Goal: Task Accomplishment & Management: Complete application form

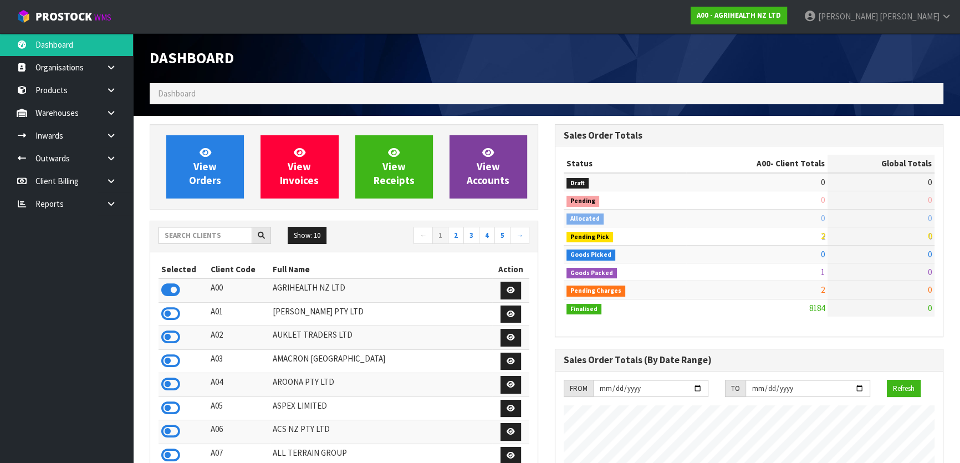
scroll to position [838, 405]
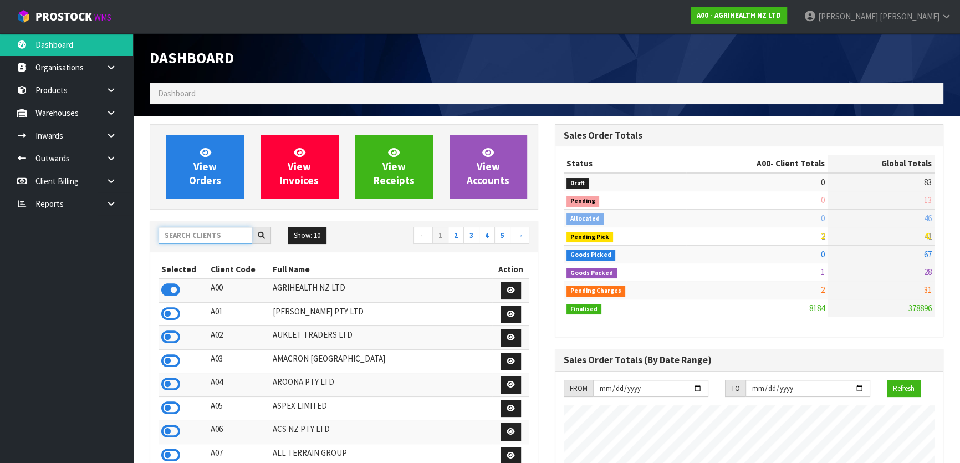
drag, startPoint x: 227, startPoint y: 231, endPoint x: 238, endPoint y: 234, distance: 11.0
click at [227, 232] on input "text" at bounding box center [206, 235] width 94 height 17
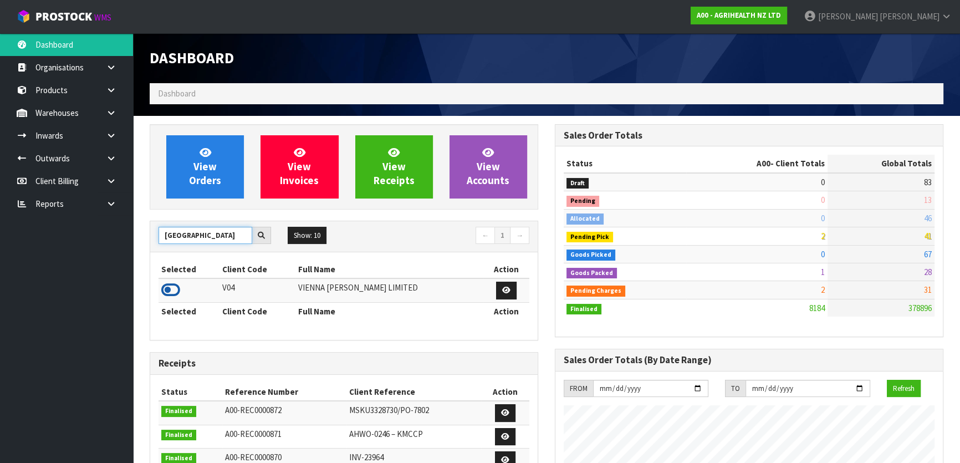
type input "[GEOGRAPHIC_DATA]"
click at [175, 288] on icon at bounding box center [170, 290] width 19 height 17
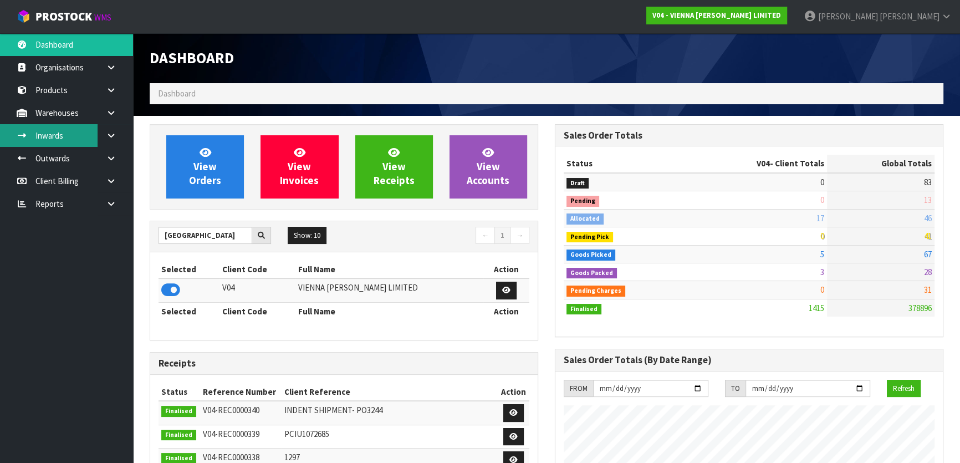
scroll to position [885, 405]
click at [55, 137] on link "Inwards" at bounding box center [66, 135] width 133 height 23
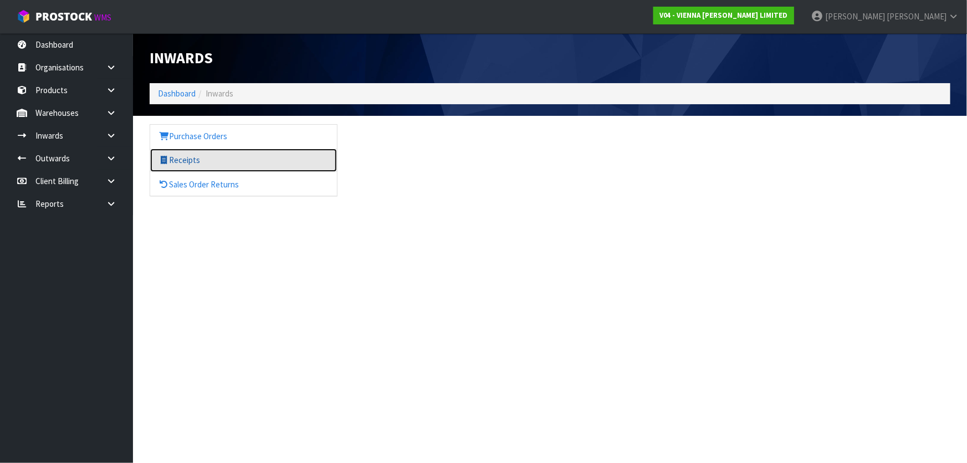
click at [182, 153] on link "Receipts" at bounding box center [243, 160] width 187 height 23
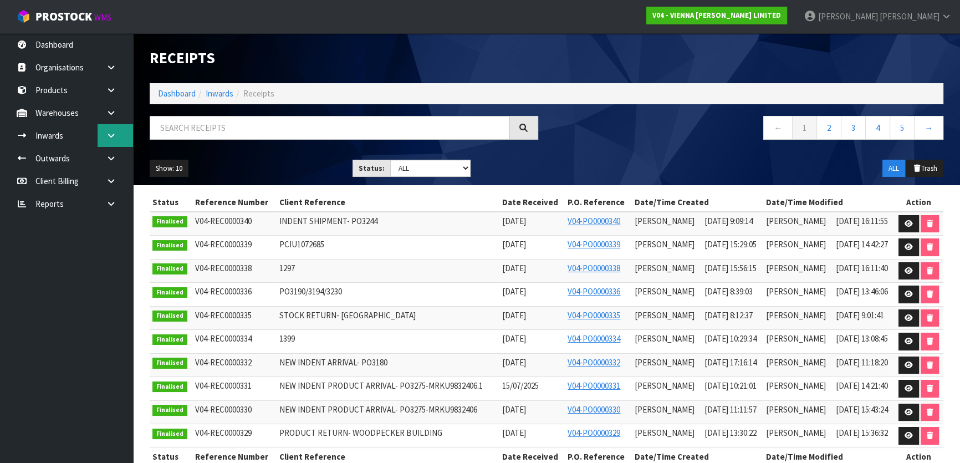
click at [109, 140] on link at bounding box center [115, 135] width 35 height 23
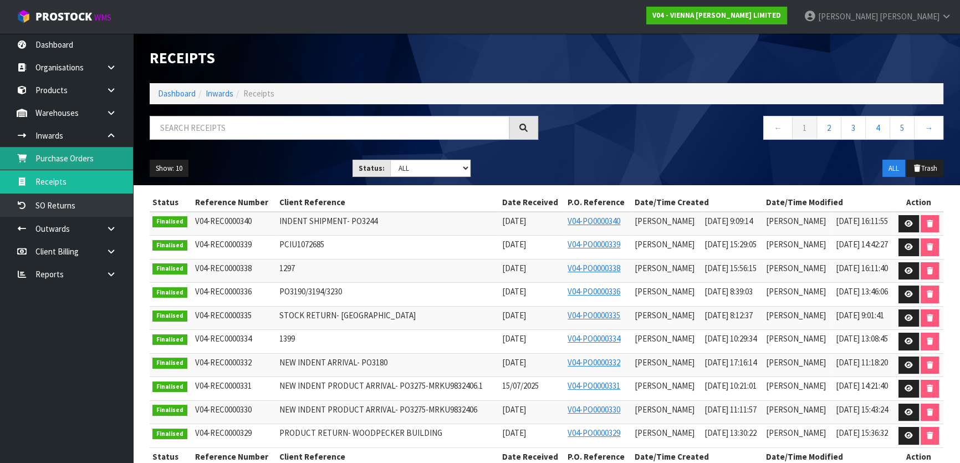
click at [79, 162] on link "Purchase Orders" at bounding box center [66, 158] width 133 height 23
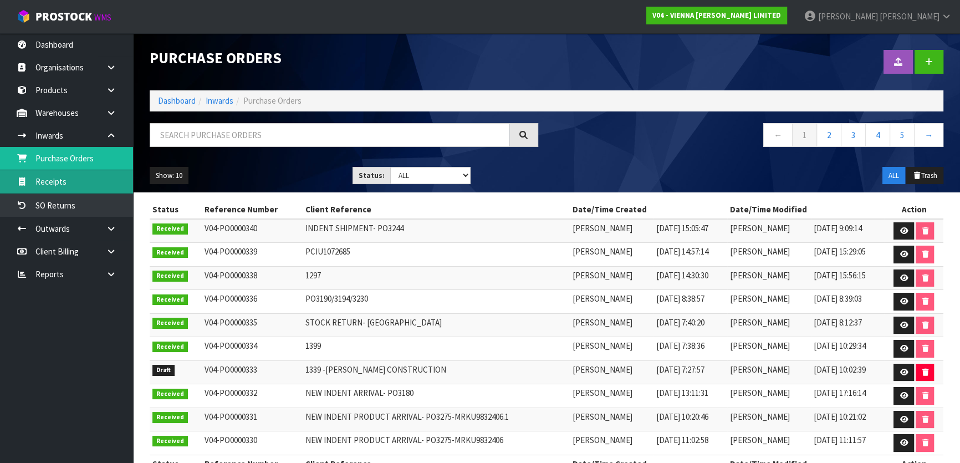
click at [78, 176] on link "Receipts" at bounding box center [66, 181] width 133 height 23
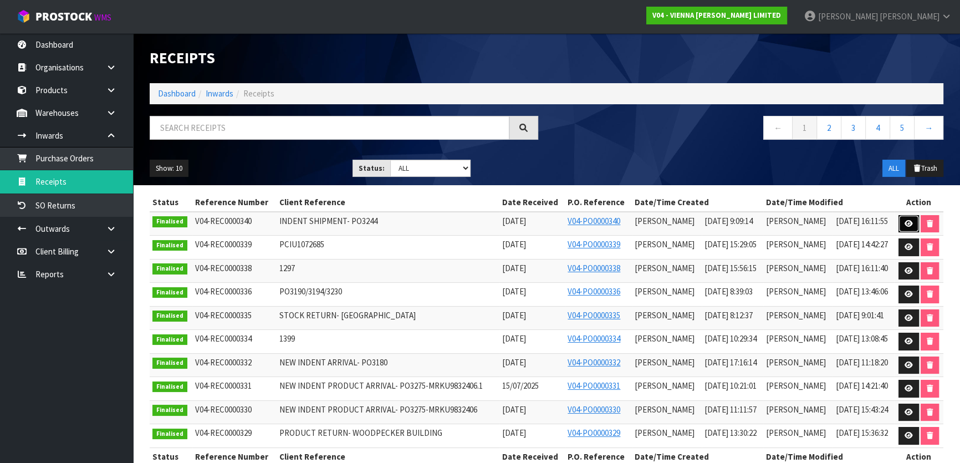
click at [900, 222] on link at bounding box center [909, 224] width 21 height 18
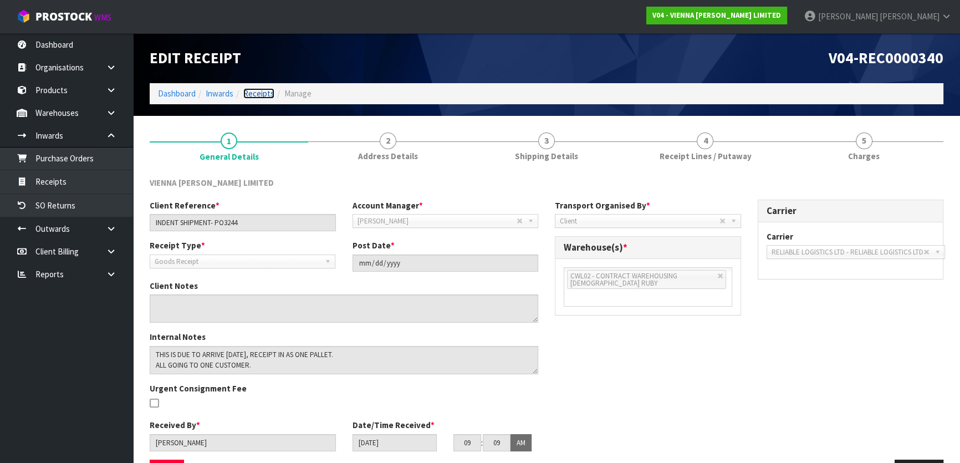
click at [260, 94] on link "Receipts" at bounding box center [258, 93] width 31 height 11
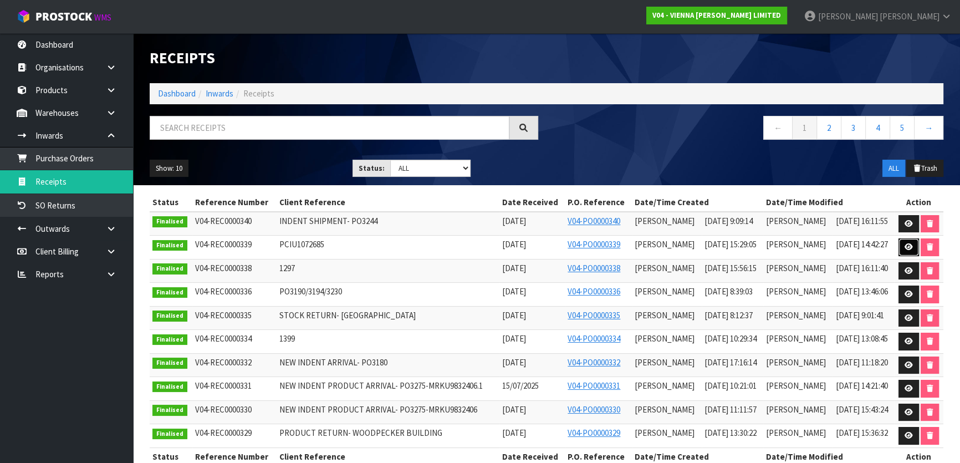
click at [903, 244] on link at bounding box center [909, 247] width 21 height 18
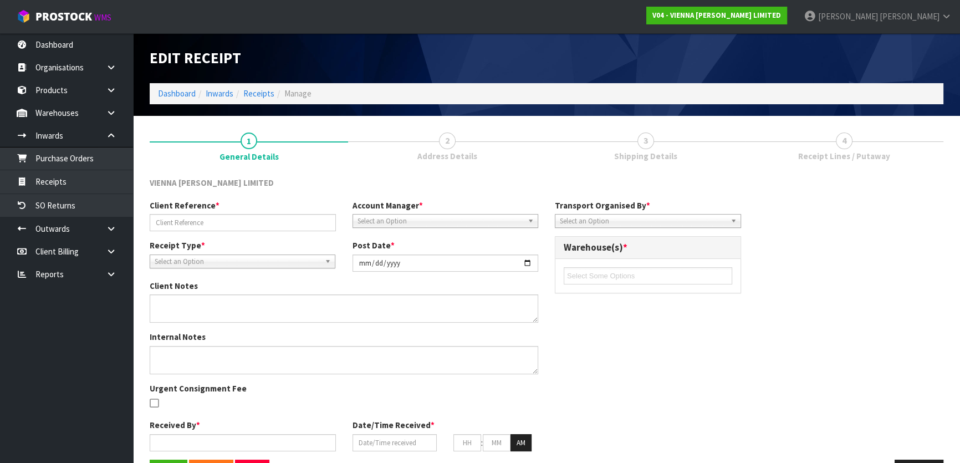
type input "PCIU1072685"
type input "2025-08-26"
type textarea "NEW SHIPMENT DUE 25TH AUGUST, PLEASE RECEIPT IN AS NUMBER OF CARTONS. FCL CONTA…"
type input "Michael Drugan"
type input "[DATE]"
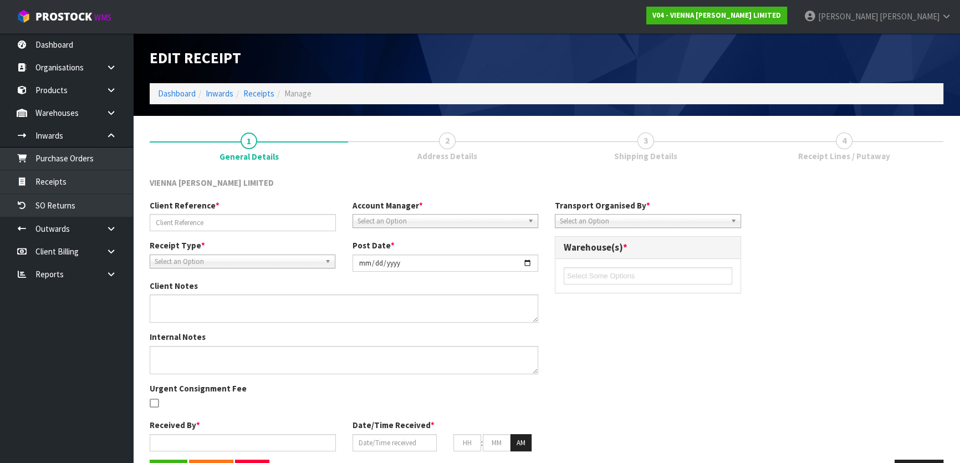
type input "03"
type input "29"
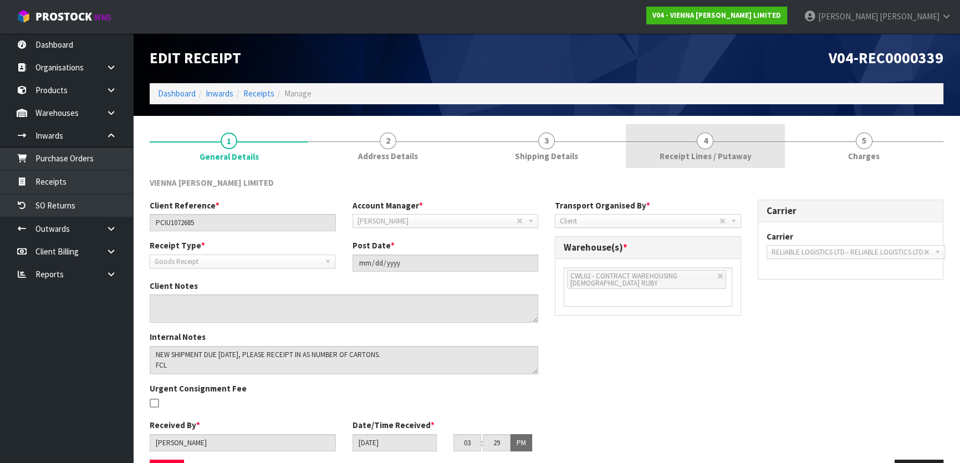
click at [656, 150] on link "4 Receipt Lines / Putaway" at bounding box center [705, 146] width 159 height 44
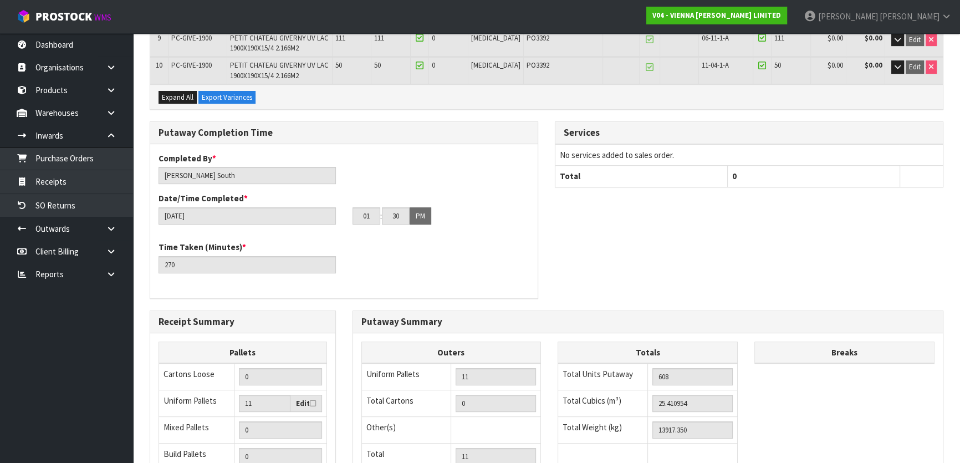
scroll to position [504, 0]
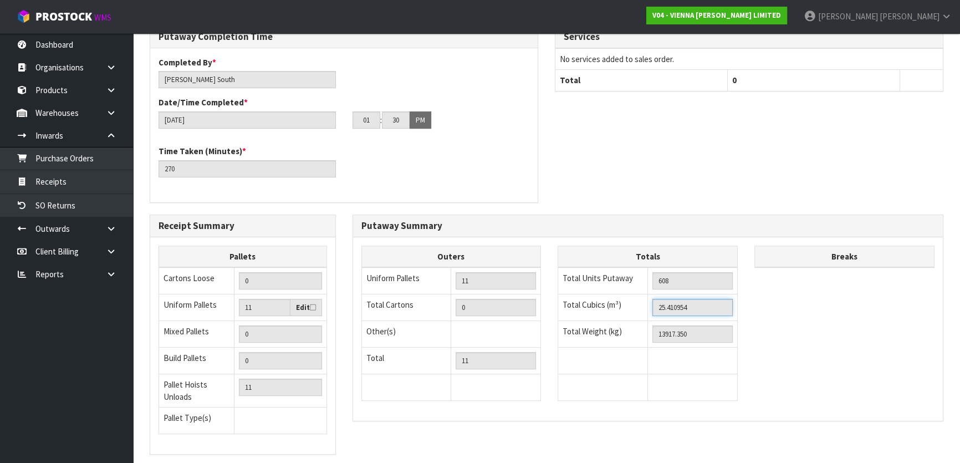
drag, startPoint x: 698, startPoint y: 271, endPoint x: 623, endPoint y: 264, distance: 75.7
click at [623, 294] on tr "Total Cubics (m³) 25.410954" at bounding box center [648, 307] width 180 height 27
click at [688, 325] on input "13917.350" at bounding box center [692, 333] width 80 height 17
drag, startPoint x: 692, startPoint y: 295, endPoint x: 637, endPoint y: 290, distance: 55.2
click at [637, 320] on tr "Total Weight (kg) 13917.350" at bounding box center [648, 333] width 180 height 27
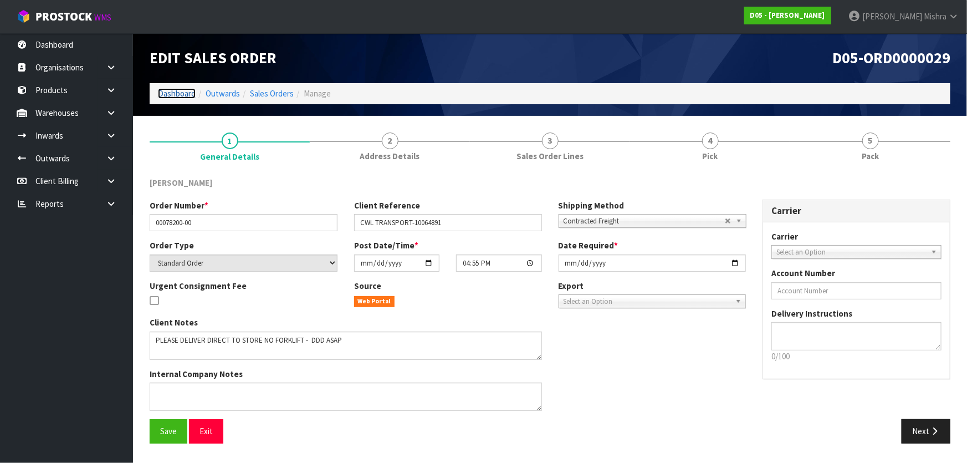
click at [173, 98] on link "Dashboard" at bounding box center [177, 93] width 38 height 11
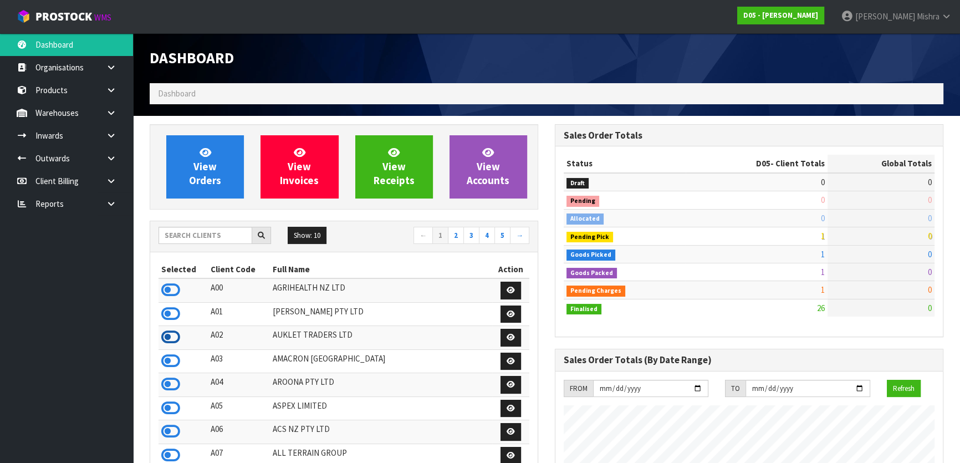
scroll to position [909, 405]
click at [164, 330] on icon at bounding box center [170, 337] width 19 height 17
click at [171, 364] on icon at bounding box center [170, 361] width 19 height 17
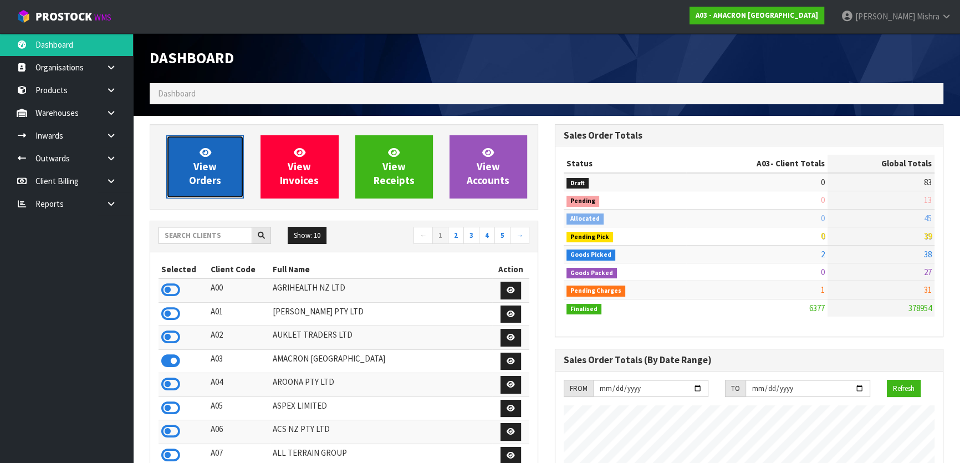
click at [203, 154] on icon at bounding box center [206, 152] width 12 height 11
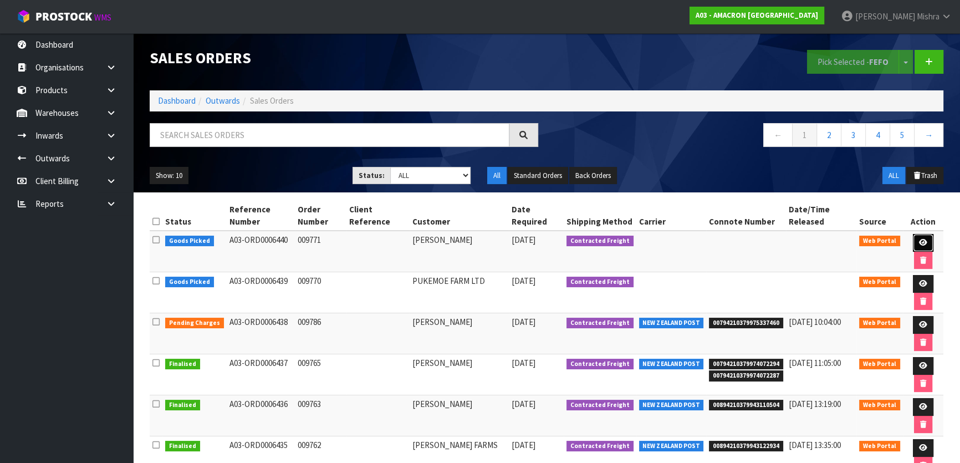
click at [920, 243] on icon at bounding box center [923, 242] width 8 height 7
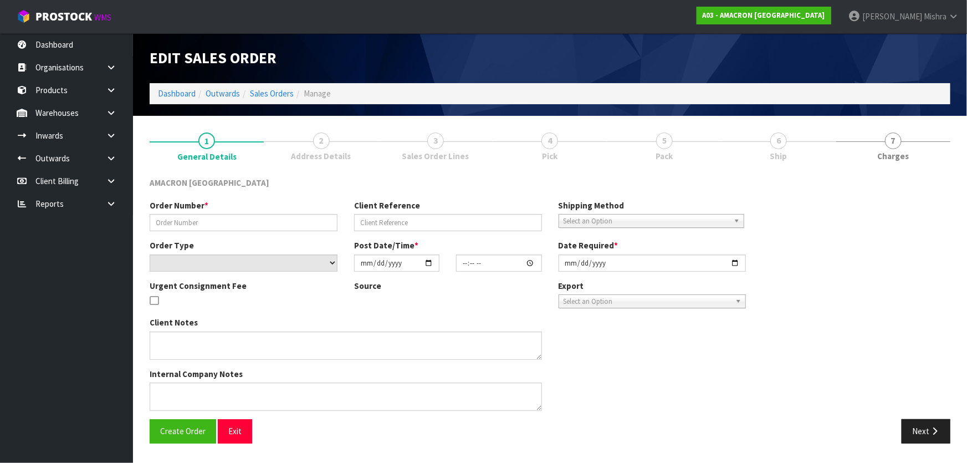
type input "009771"
select select "number:0"
type input "[DATE]"
type input "11:09:00.000"
type input "[DATE]"
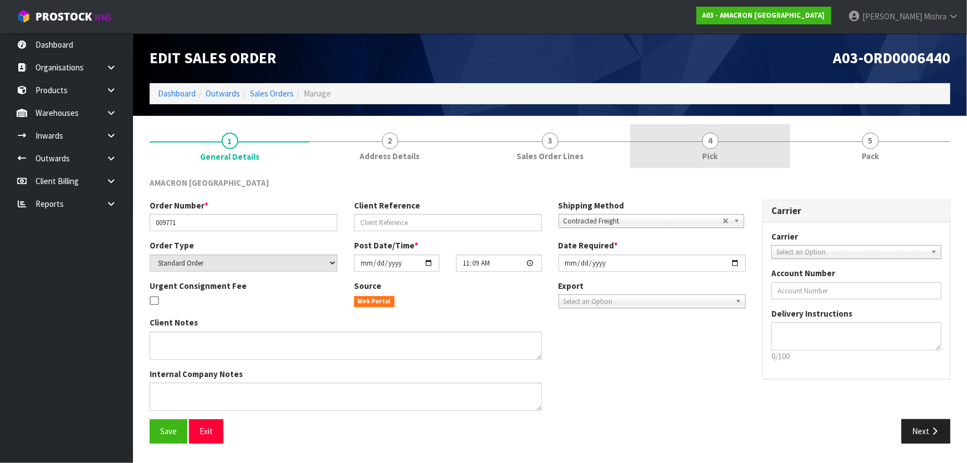
click at [736, 157] on link "4 Pick" at bounding box center [710, 146] width 160 height 44
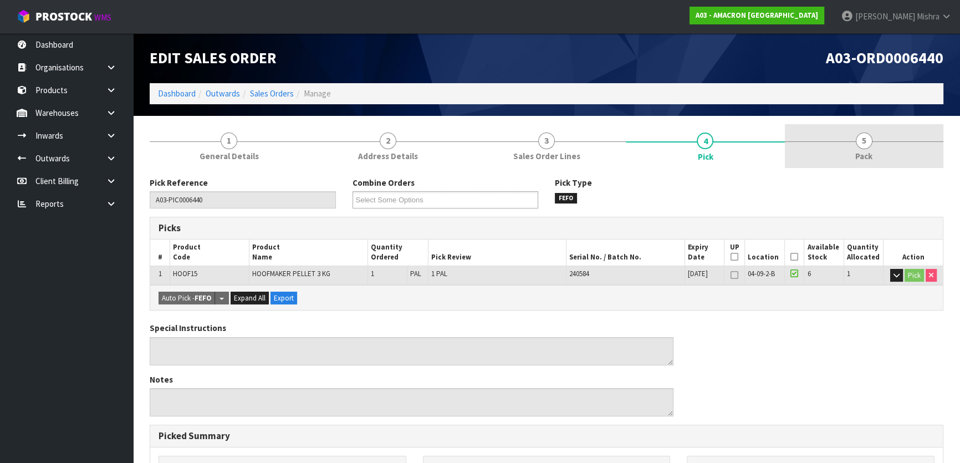
click at [883, 150] on link "5 Pack" at bounding box center [864, 146] width 159 height 44
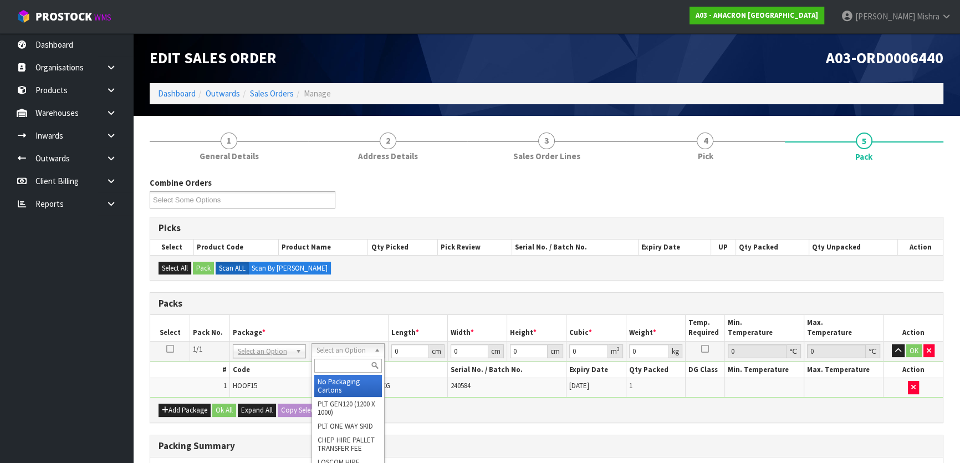
drag, startPoint x: 340, startPoint y: 354, endPoint x: 336, endPoint y: 364, distance: 10.7
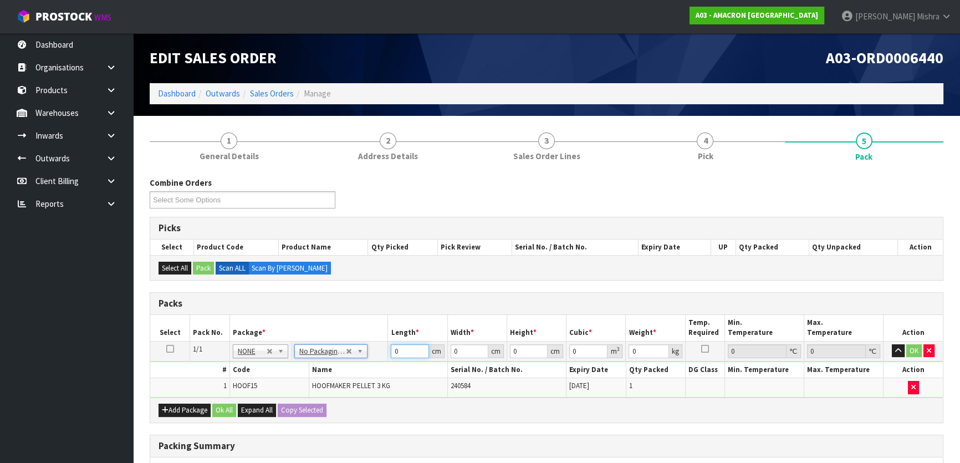
drag, startPoint x: 405, startPoint y: 355, endPoint x: 388, endPoint y: 354, distance: 16.7
click at [388, 354] on td "0 cm" at bounding box center [417, 351] width 59 height 20
type input "21"
type input "2"
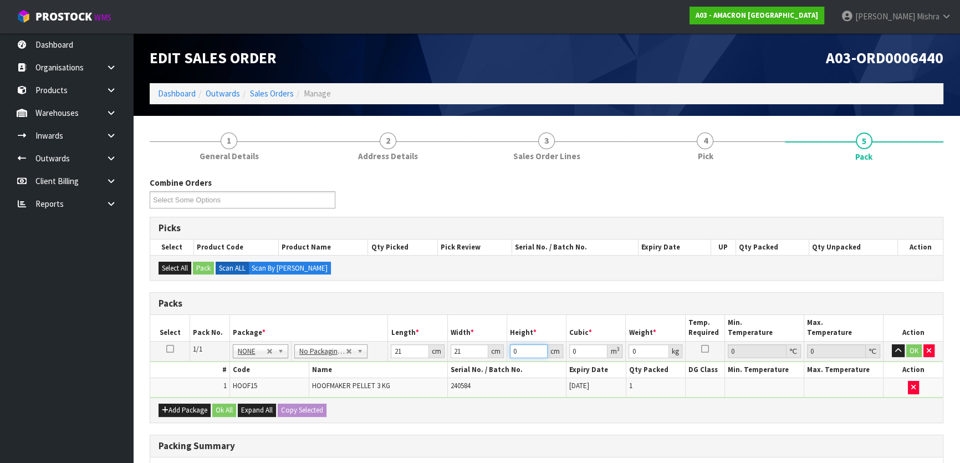
type input "0.000882"
type input "21"
type input "0.009261"
type input "21"
type input "4"
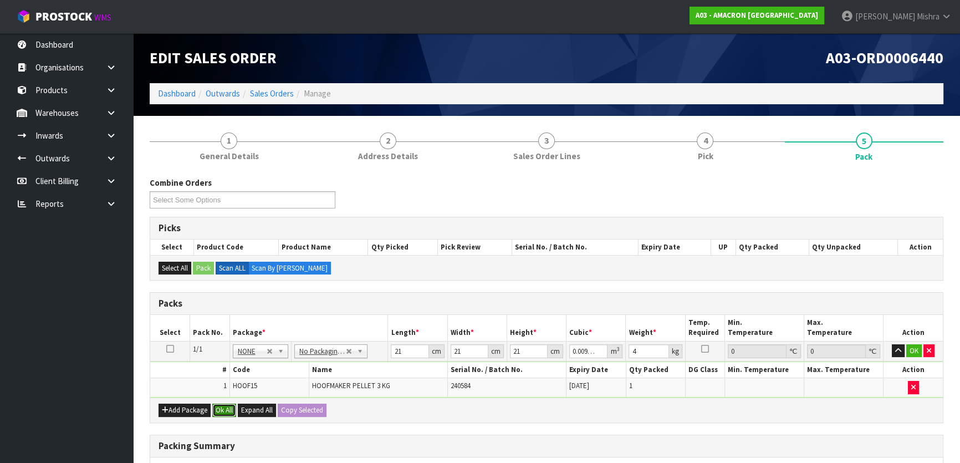
click at [222, 409] on button "Ok All" at bounding box center [224, 410] width 24 height 13
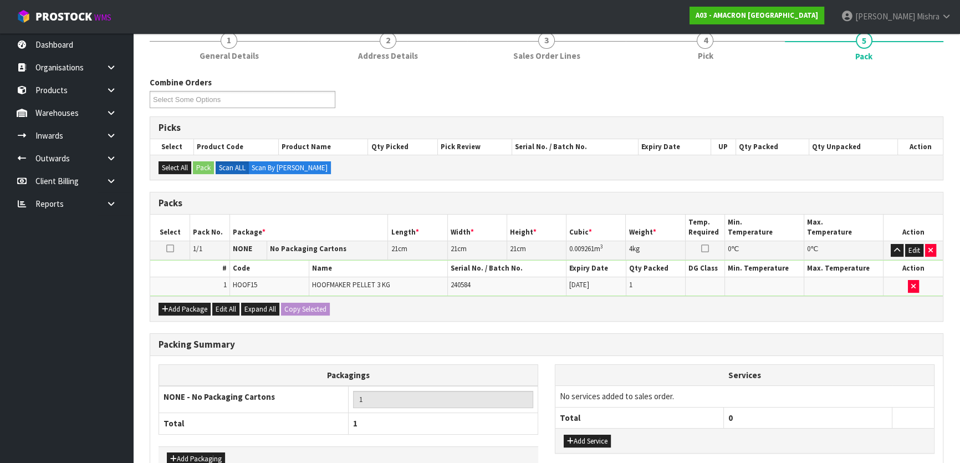
scroll to position [166, 0]
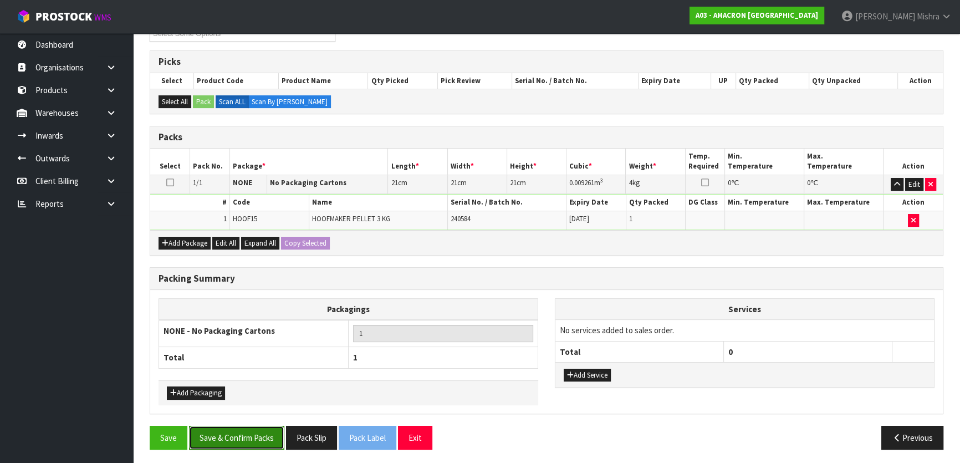
click at [249, 437] on button "Save & Confirm Packs" at bounding box center [236, 438] width 95 height 24
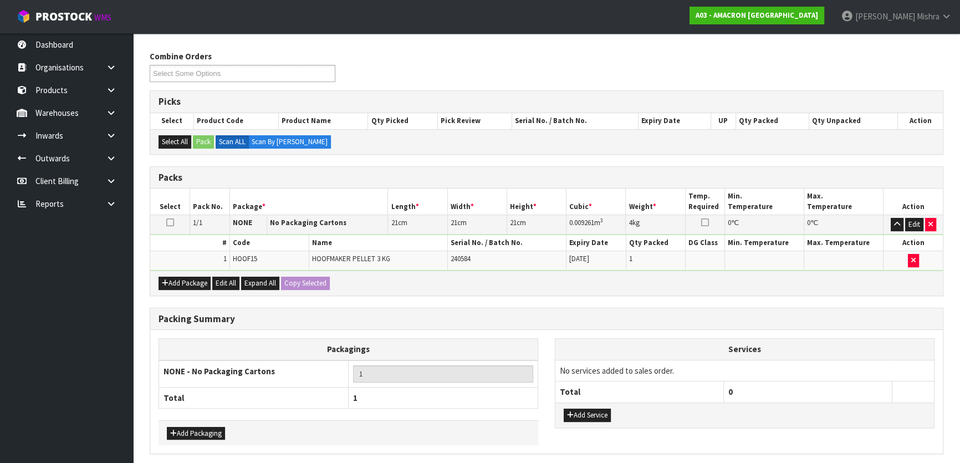
scroll to position [146, 0]
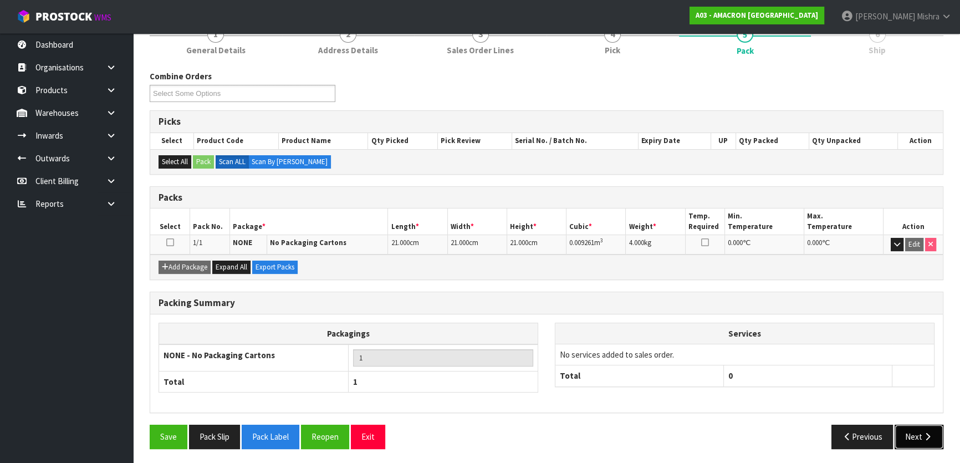
drag, startPoint x: 912, startPoint y: 443, endPoint x: 713, endPoint y: 394, distance: 204.6
click at [912, 443] on button "Next" at bounding box center [919, 437] width 49 height 24
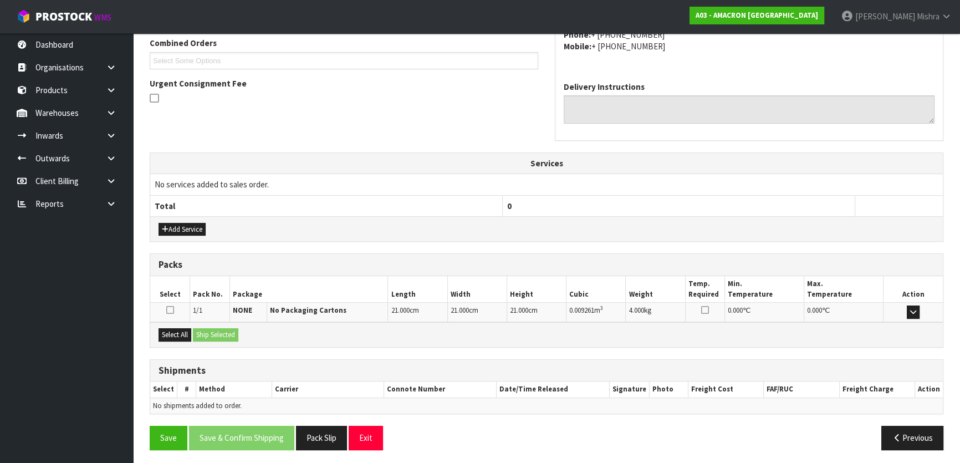
scroll to position [291, 0]
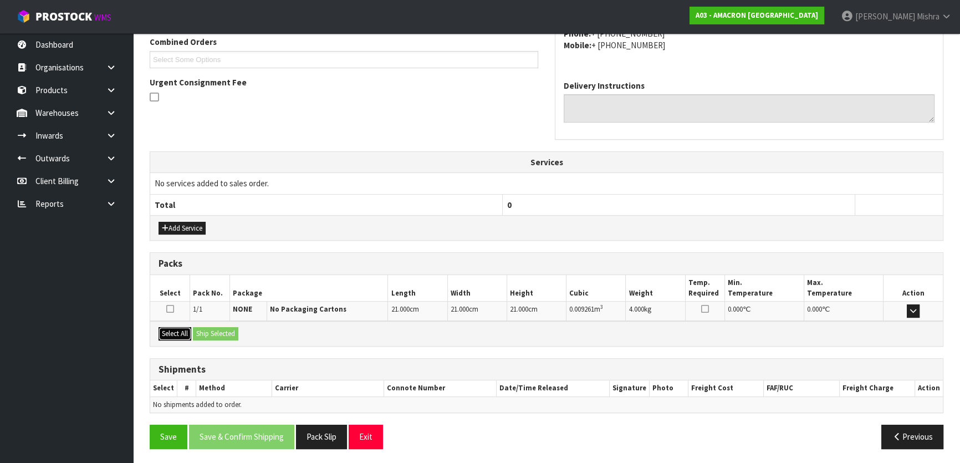
drag, startPoint x: 174, startPoint y: 334, endPoint x: 181, endPoint y: 334, distance: 7.8
click at [174, 334] on button "Select All" at bounding box center [175, 333] width 33 height 13
click at [205, 334] on button "Ship Selected" at bounding box center [215, 333] width 45 height 13
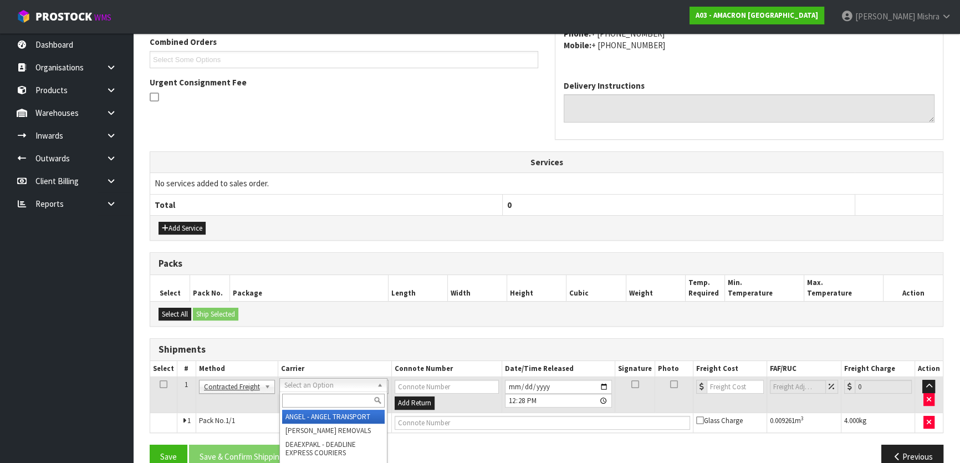
click at [350, 397] on input "text" at bounding box center [333, 401] width 103 height 14
type input "NZP"
drag, startPoint x: 338, startPoint y: 415, endPoint x: 272, endPoint y: 428, distance: 67.2
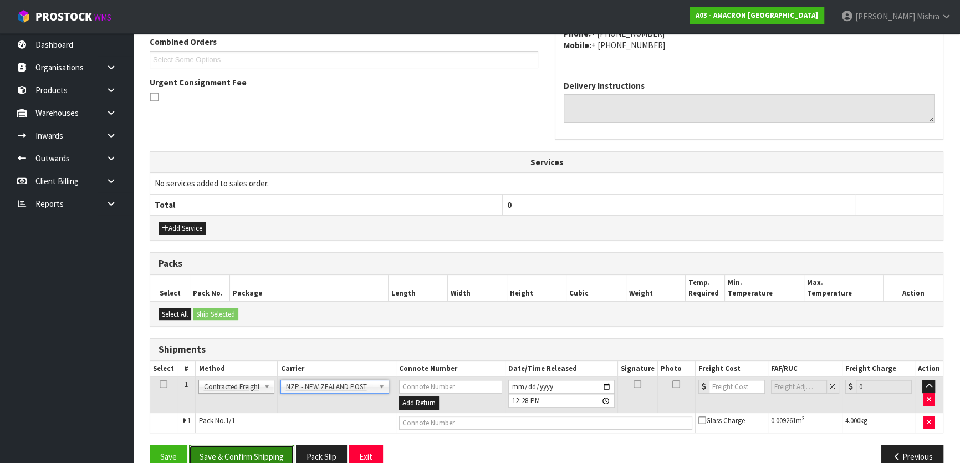
click at [234, 450] on button "Save & Confirm Shipping" at bounding box center [241, 457] width 105 height 24
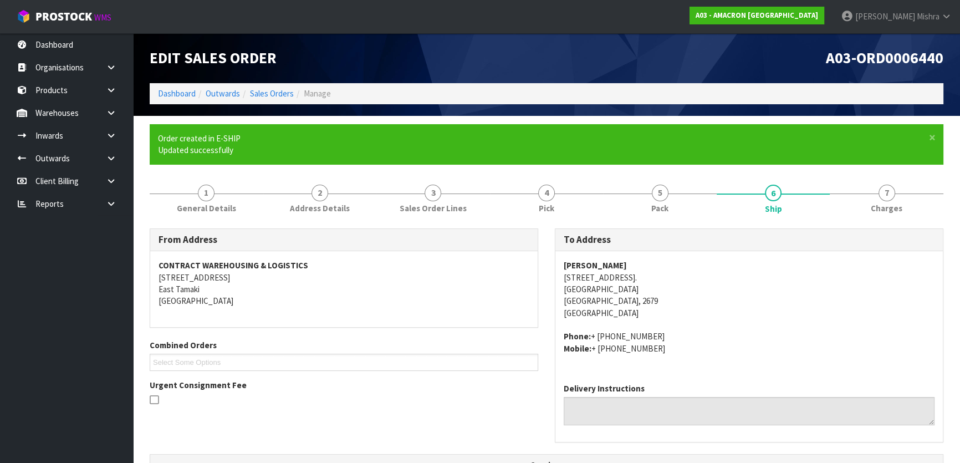
scroll to position [295, 0]
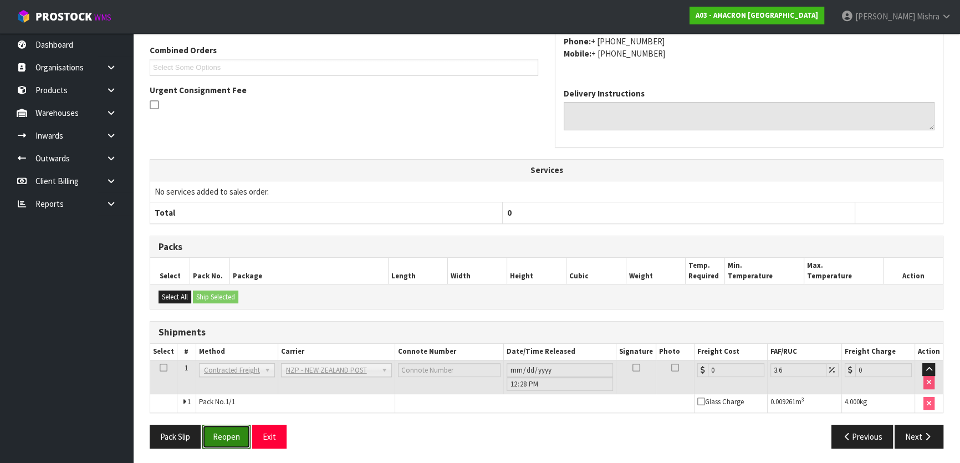
drag, startPoint x: 232, startPoint y: 439, endPoint x: 185, endPoint y: 409, distance: 55.7
click at [232, 439] on button "Reopen" at bounding box center [226, 437] width 48 height 24
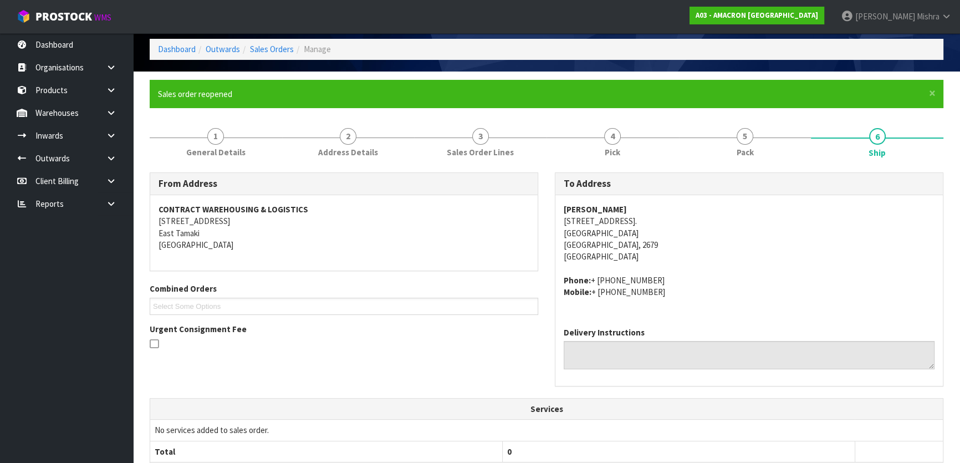
scroll to position [321, 0]
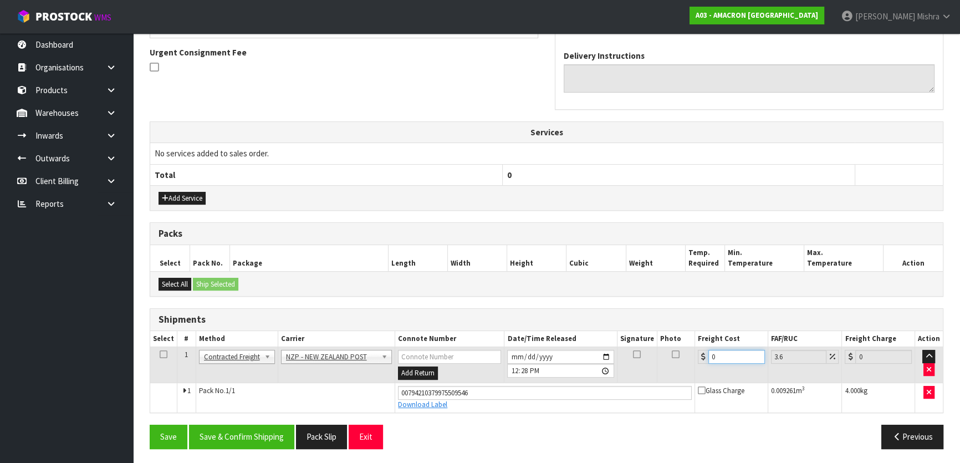
drag, startPoint x: 732, startPoint y: 361, endPoint x: 657, endPoint y: 364, distance: 74.9
click at [657, 364] on tr "1 Client Local Pickup Customer Local Pickup Company Freight Contracted Freight …" at bounding box center [546, 365] width 793 height 36
type input "8"
type input "8.29"
type input "8.4"
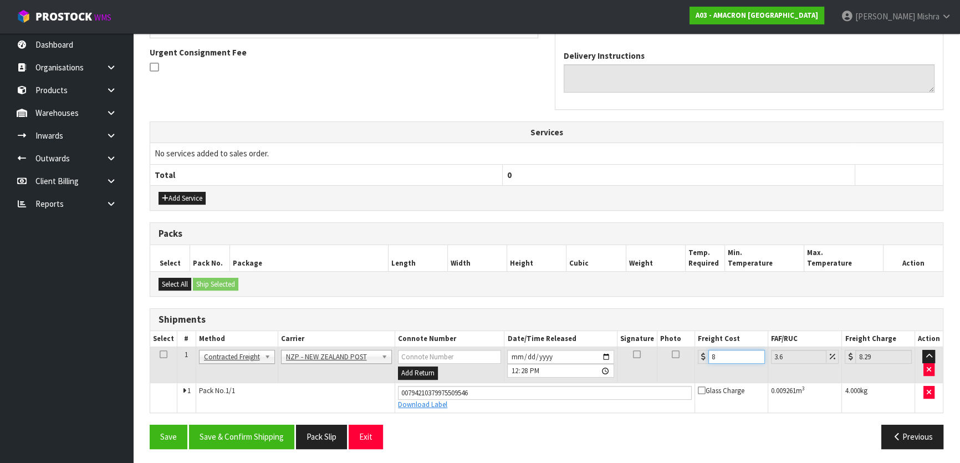
type input "8.7"
type input "8.47"
type input "8.77"
type input "8.47"
click at [239, 443] on button "Save & Confirm Shipping" at bounding box center [241, 437] width 105 height 24
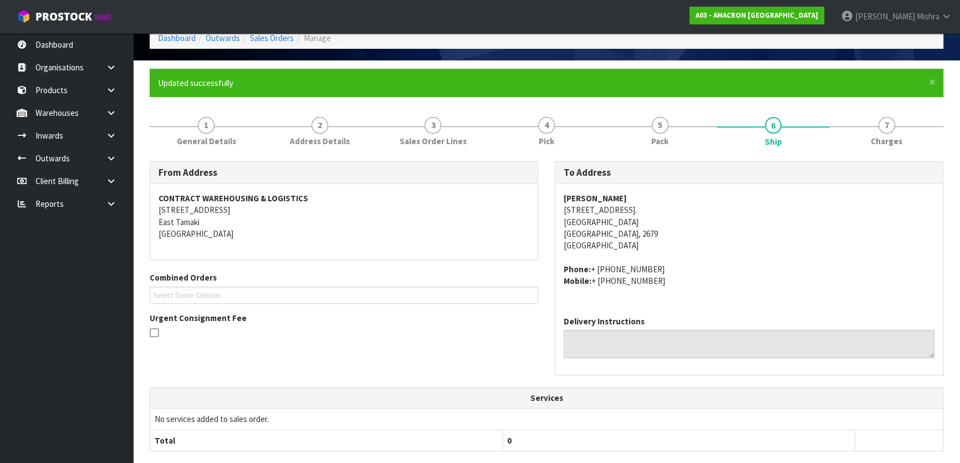
scroll to position [0, 0]
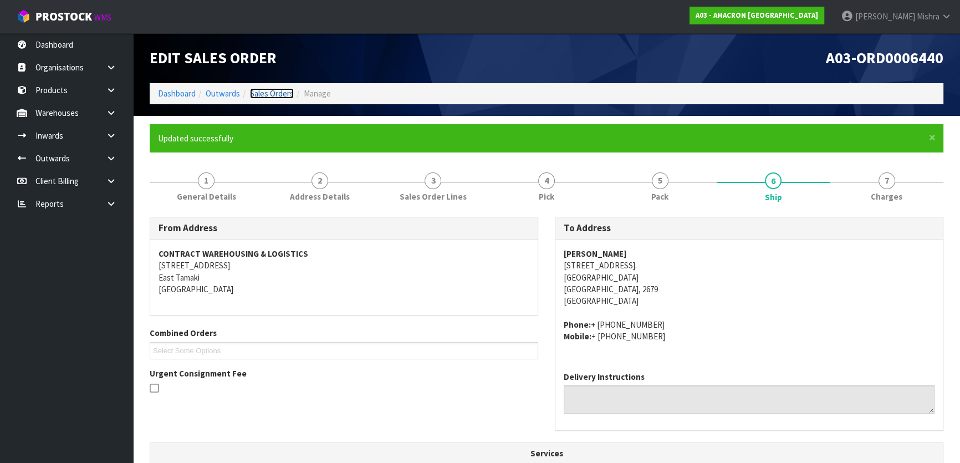
click at [262, 92] on link "Sales Orders" at bounding box center [272, 93] width 44 height 11
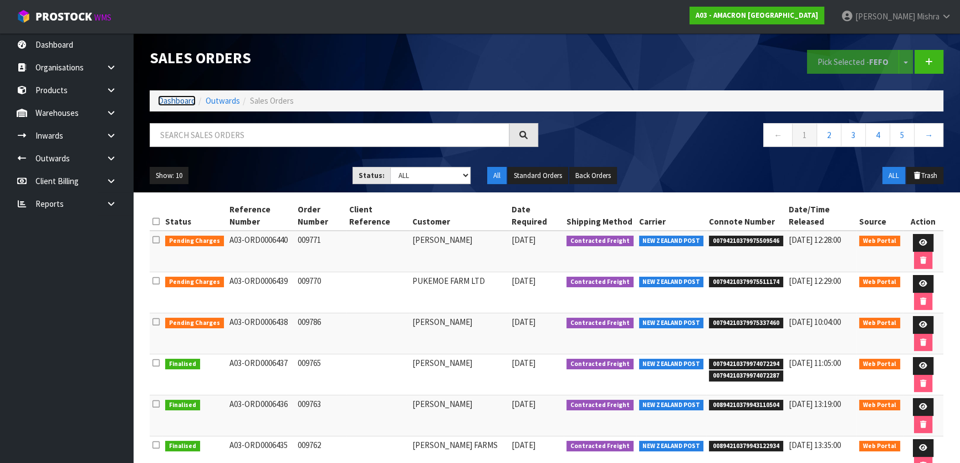
click at [166, 105] on link "Dashboard" at bounding box center [177, 100] width 38 height 11
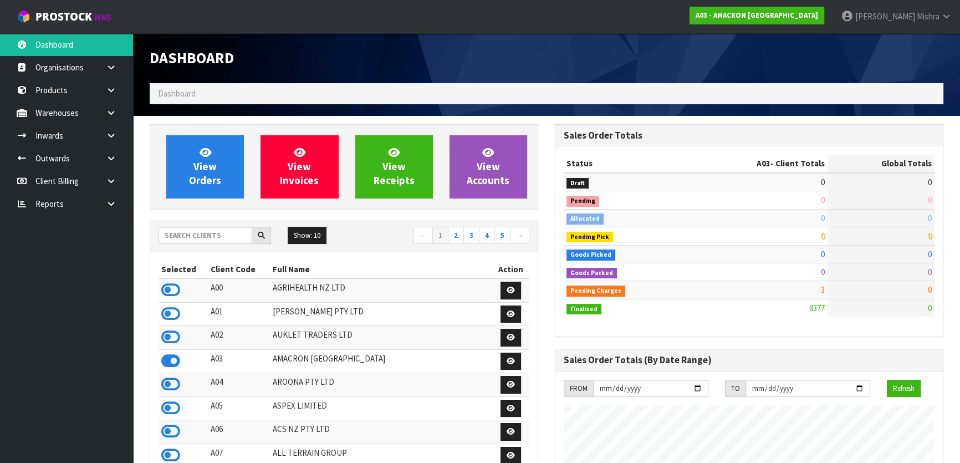
scroll to position [802, 405]
click at [195, 238] on input "text" at bounding box center [206, 235] width 94 height 17
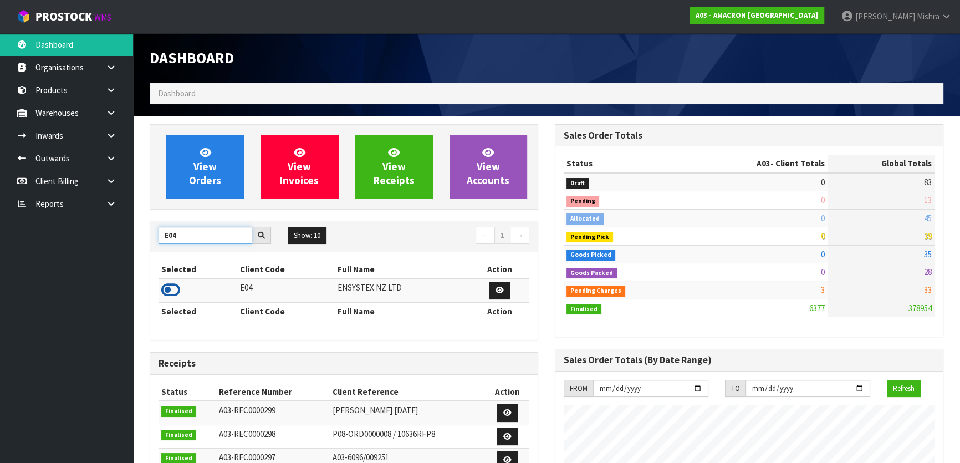
type input "E04"
drag, startPoint x: 175, startPoint y: 287, endPoint x: 206, endPoint y: 200, distance: 92.6
click at [174, 287] on icon at bounding box center [170, 290] width 19 height 17
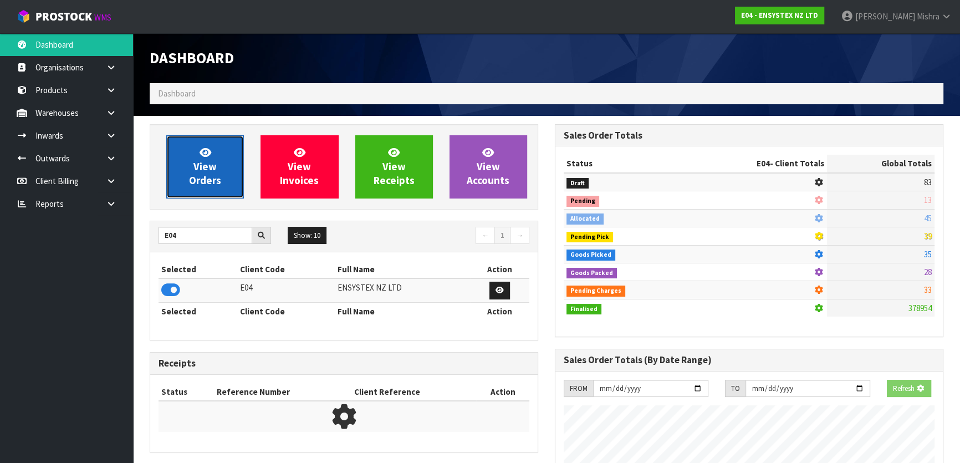
scroll to position [862, 405]
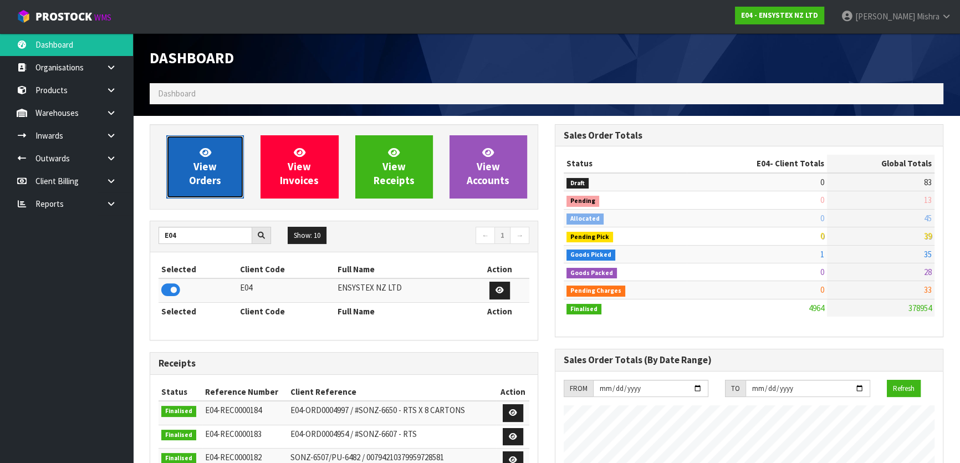
click at [226, 154] on link "View Orders" at bounding box center [205, 166] width 78 height 63
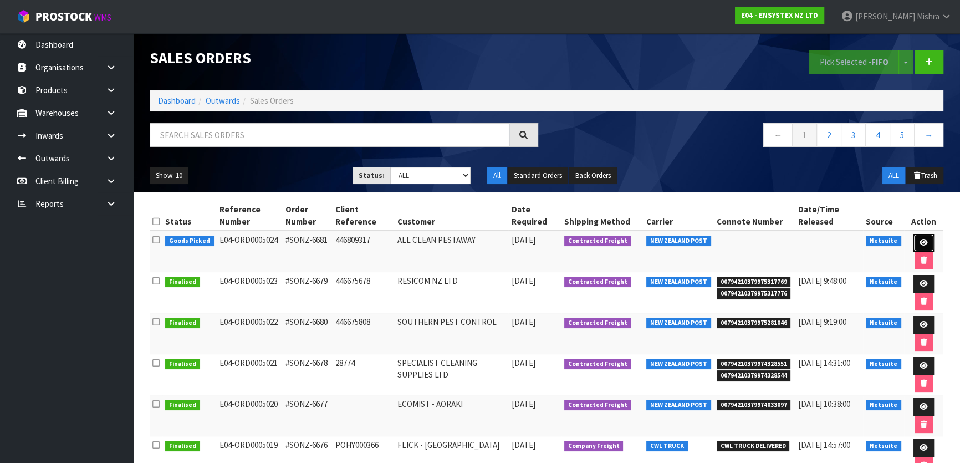
click at [922, 234] on link at bounding box center [924, 243] width 21 height 18
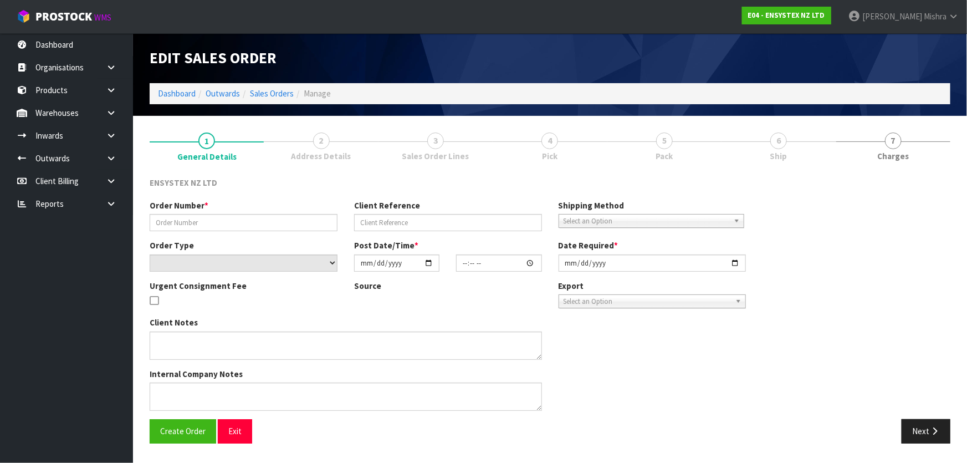
type input "#SONZ-6681"
type input "446809317"
select select "number:0"
type input "[DATE]"
type input "10:30:24.000"
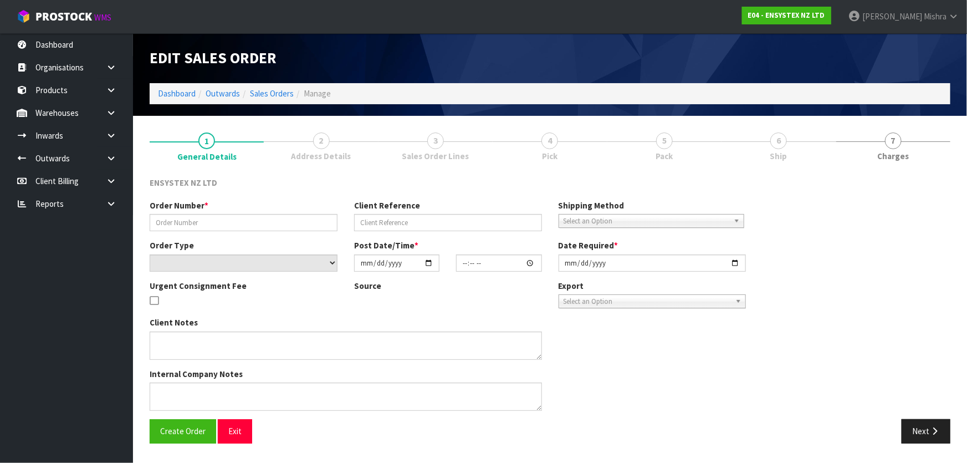
type input "[DATE]"
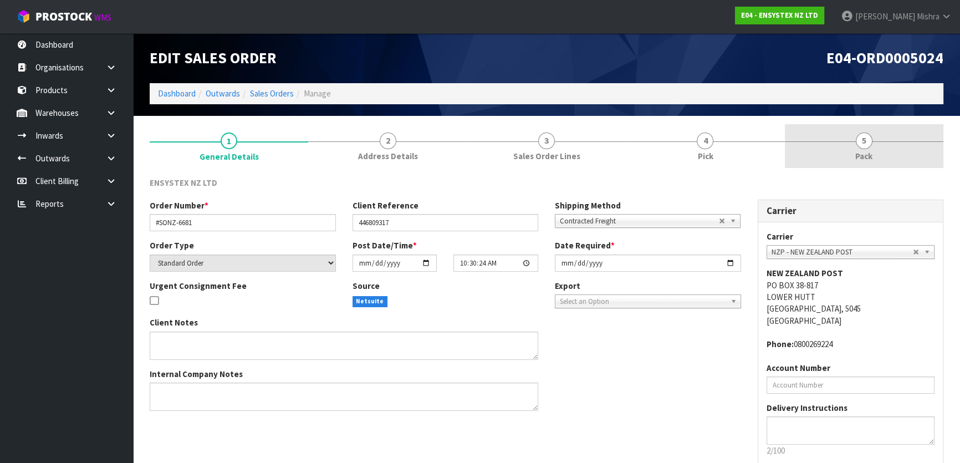
click at [833, 154] on link "5 Pack" at bounding box center [864, 146] width 159 height 44
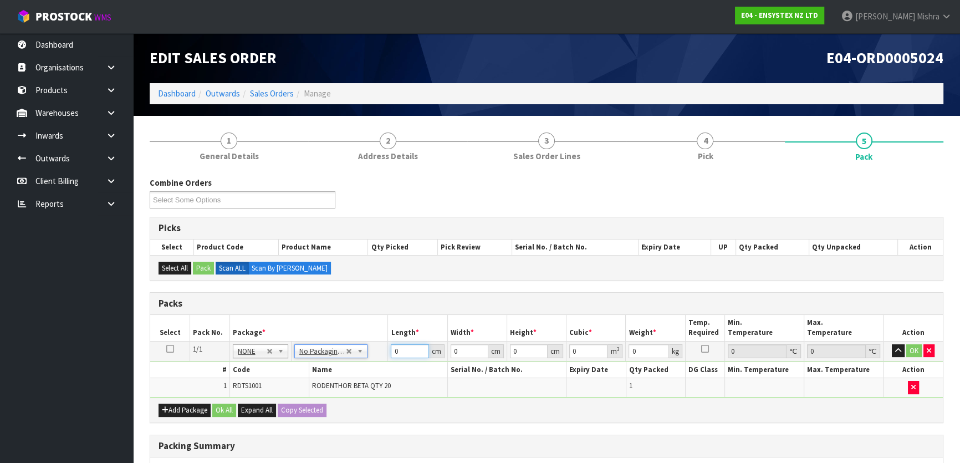
drag, startPoint x: 401, startPoint y: 349, endPoint x: 364, endPoint y: 352, distance: 37.2
click at [364, 352] on tr "1/1 NONE 007-001 007-002 007-004 007-009 007-013 007-014 007-015 007-017 007-01…" at bounding box center [546, 351] width 793 height 20
type input "49"
type input "39"
type input "4"
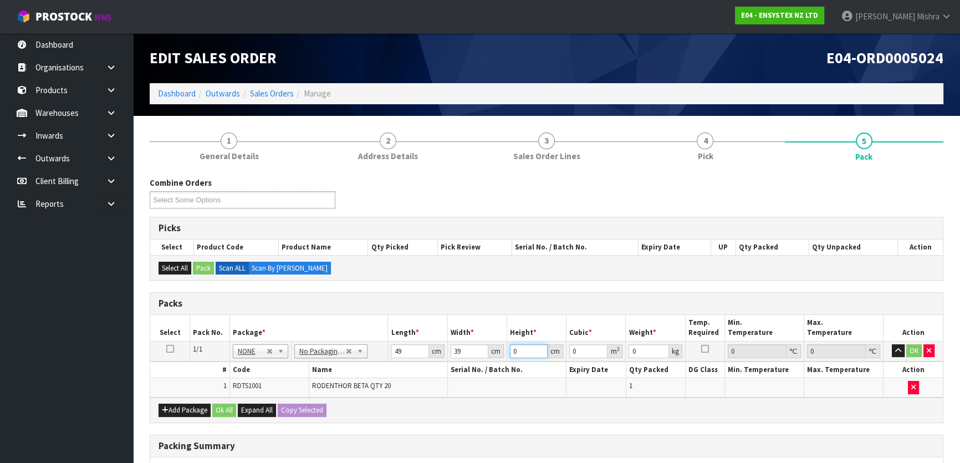
type input "0.007644"
type input "47"
type input "0.089817"
type input "47"
type input "10"
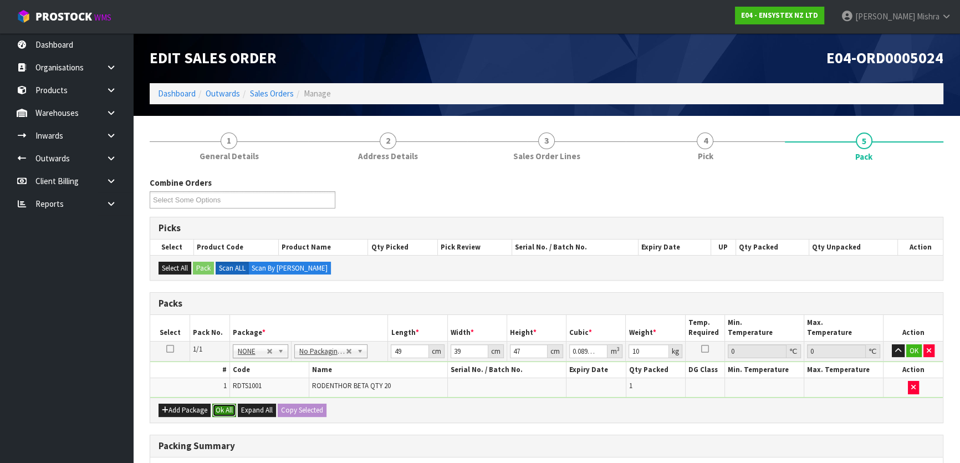
click at [224, 414] on button "Ok All" at bounding box center [224, 410] width 24 height 13
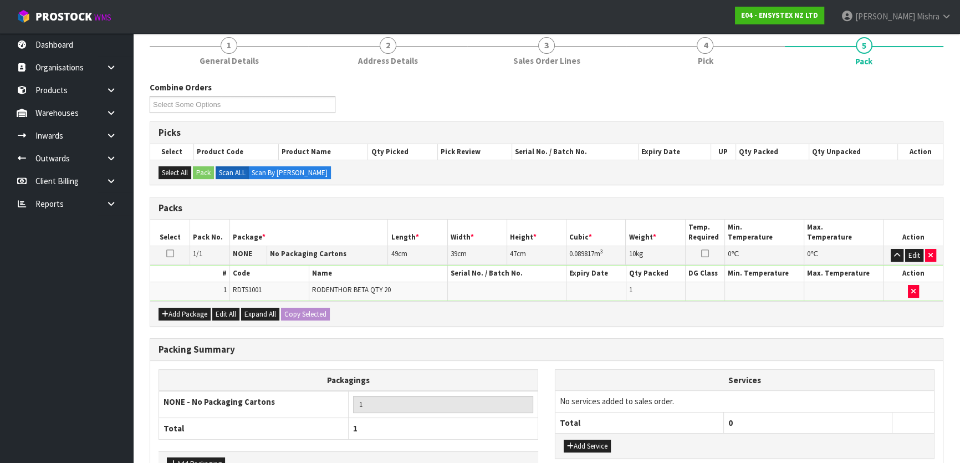
scroll to position [166, 0]
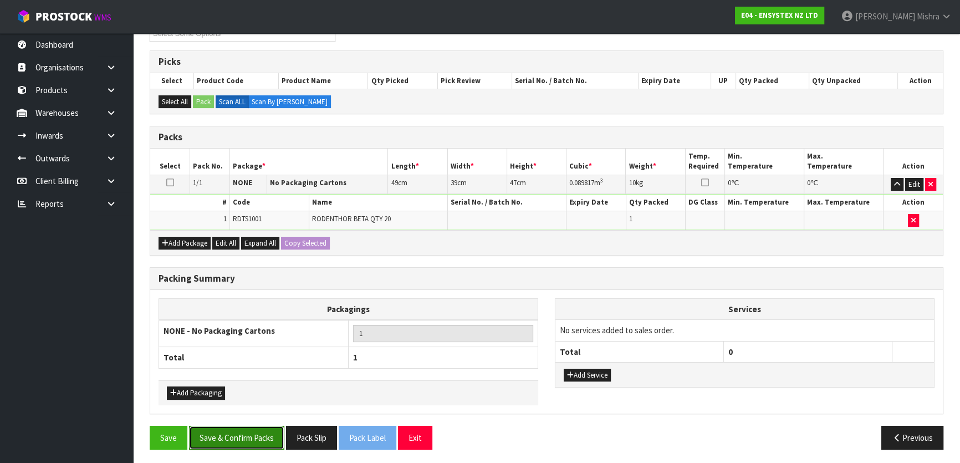
click at [221, 429] on button "Save & Confirm Packs" at bounding box center [236, 438] width 95 height 24
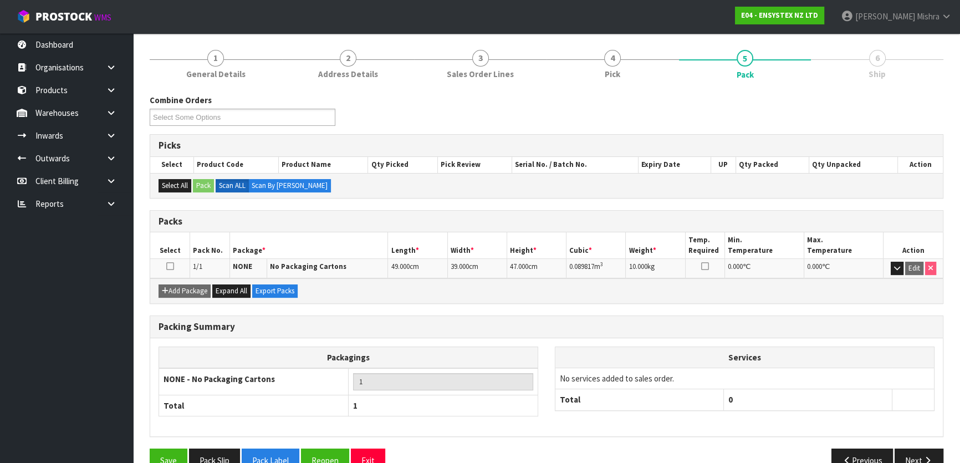
scroll to position [146, 0]
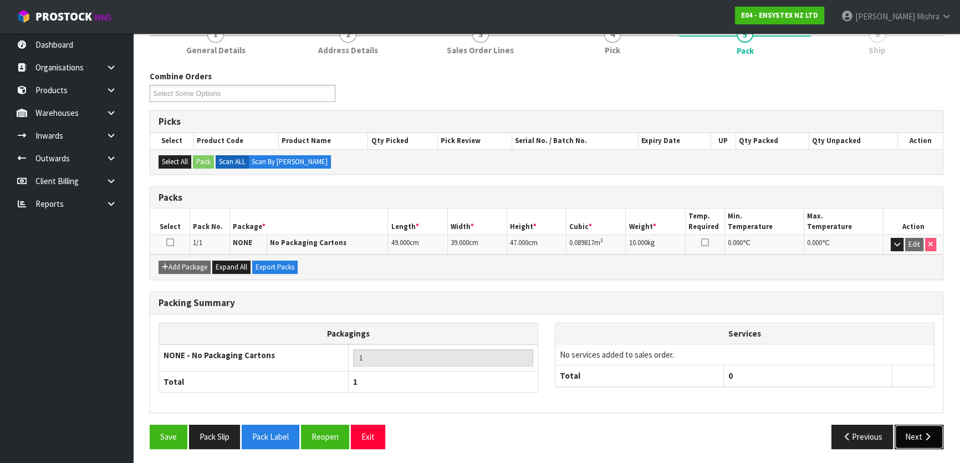
click at [932, 442] on button "Next" at bounding box center [919, 437] width 49 height 24
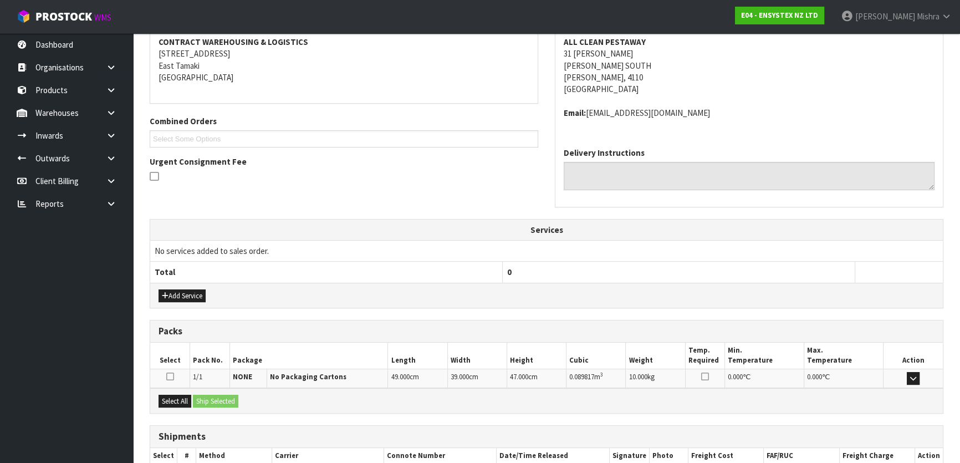
scroll to position [279, 0]
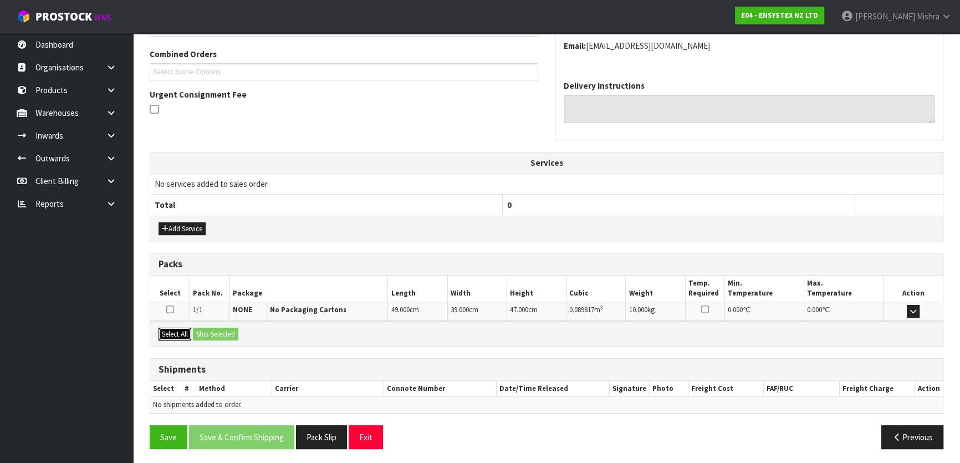
drag, startPoint x: 177, startPoint y: 334, endPoint x: 194, endPoint y: 333, distance: 16.7
click at [183, 333] on button "Select All" at bounding box center [175, 334] width 33 height 13
click at [222, 328] on button "Ship Selected" at bounding box center [215, 334] width 45 height 13
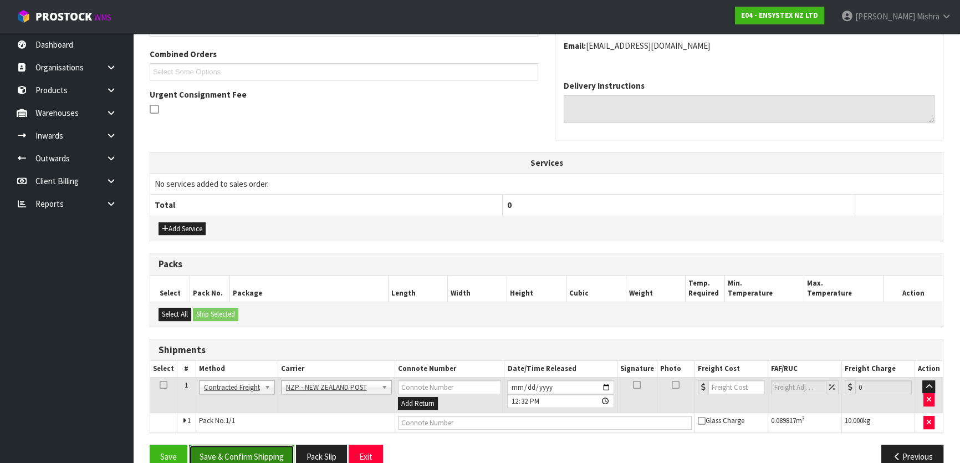
click at [246, 452] on button "Save & Confirm Shipping" at bounding box center [241, 457] width 105 height 24
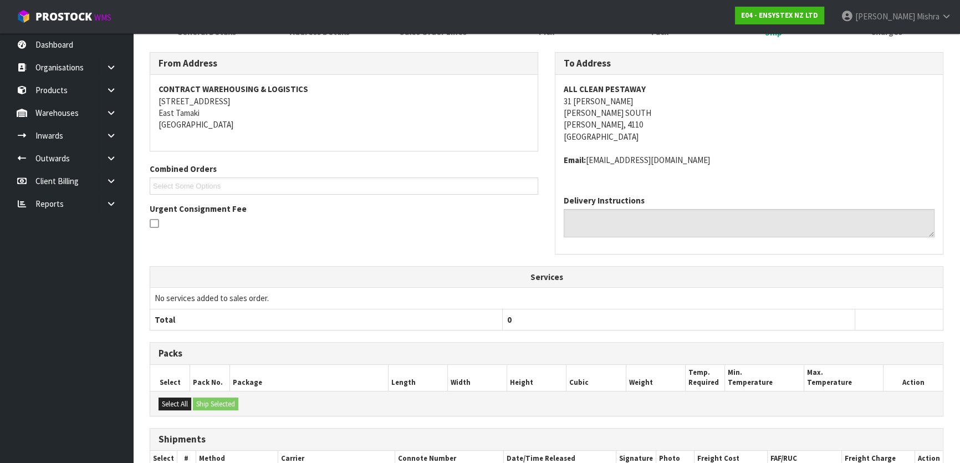
scroll to position [283, 0]
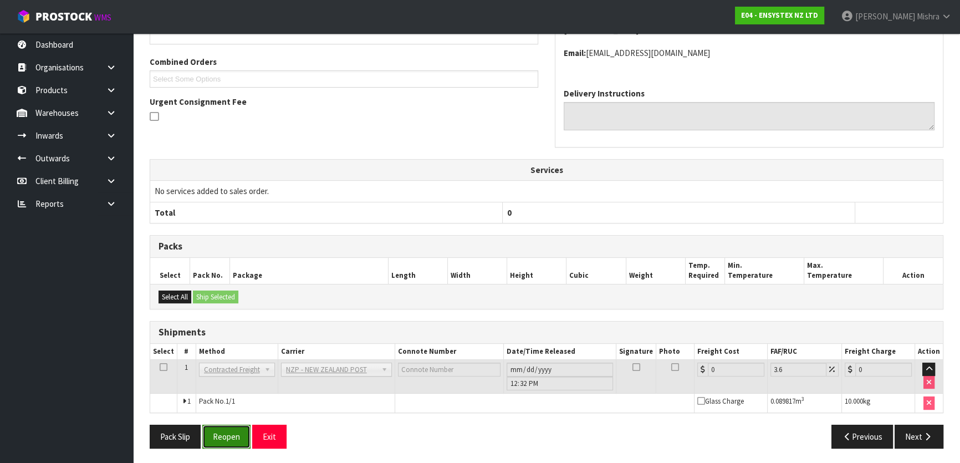
click at [229, 431] on button "Reopen" at bounding box center [226, 437] width 48 height 24
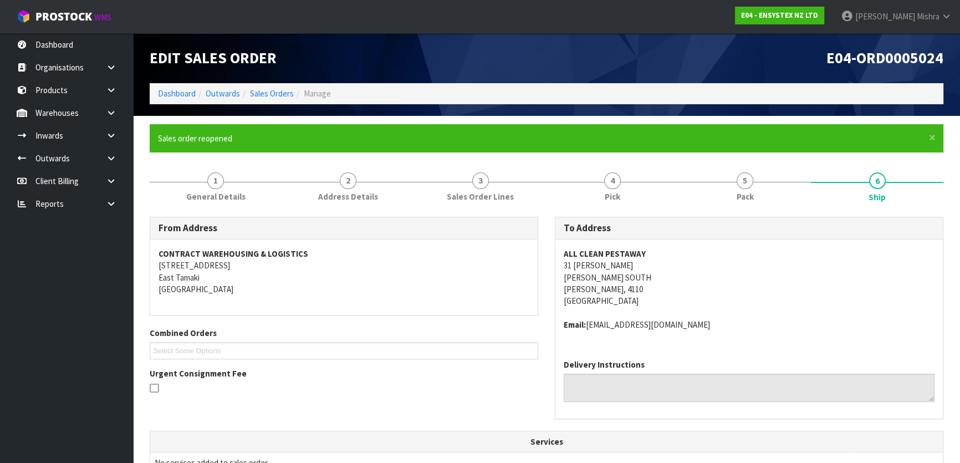
scroll to position [299, 0]
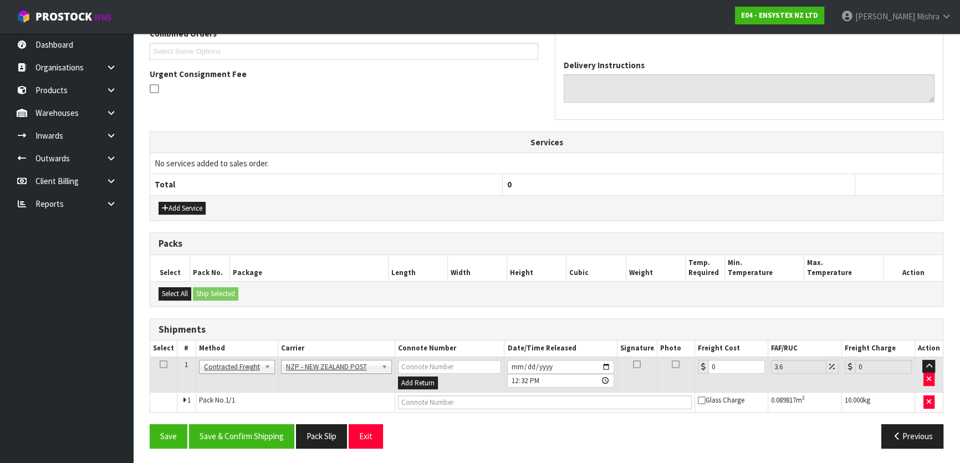
drag, startPoint x: 721, startPoint y: 356, endPoint x: 682, endPoint y: 368, distance: 40.9
click at [682, 368] on tr "1 Client Local Pickup Customer Local Pickup Company Freight Contracted Freight …" at bounding box center [546, 374] width 793 height 36
drag, startPoint x: 725, startPoint y: 366, endPoint x: 655, endPoint y: 372, distance: 70.7
click at [655, 372] on tr "1 Client Local Pickup Customer Local Pickup Company Freight Contracted Freight …" at bounding box center [546, 374] width 793 height 36
type input "1"
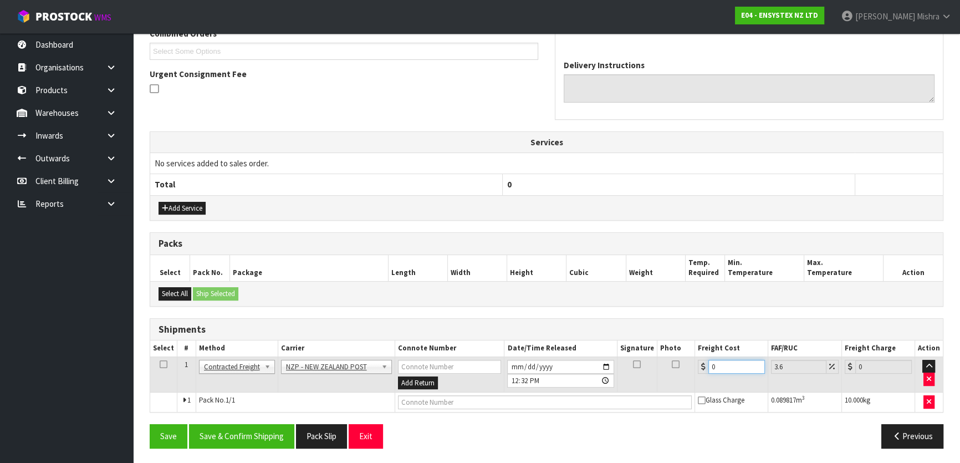
type input "1.04"
type input "14"
type input "14.5"
type input "15.02"
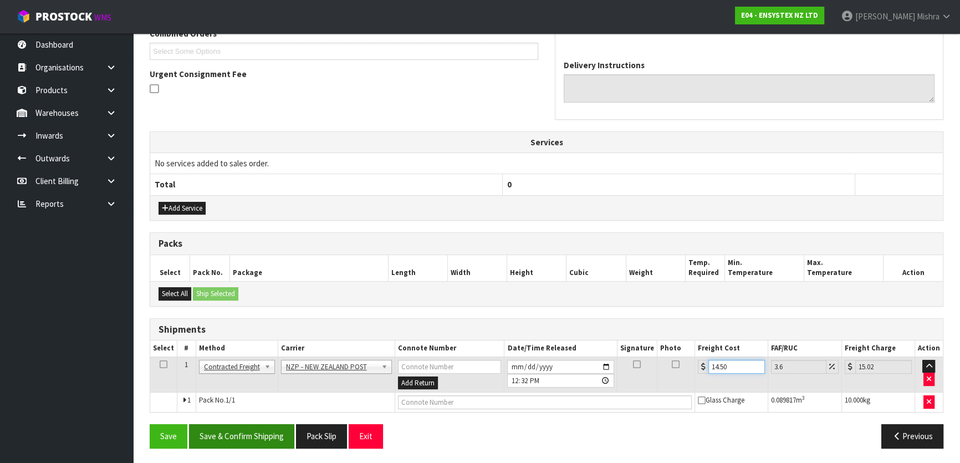
type input "14.50"
click at [219, 441] on button "Save & Confirm Shipping" at bounding box center [241, 436] width 105 height 24
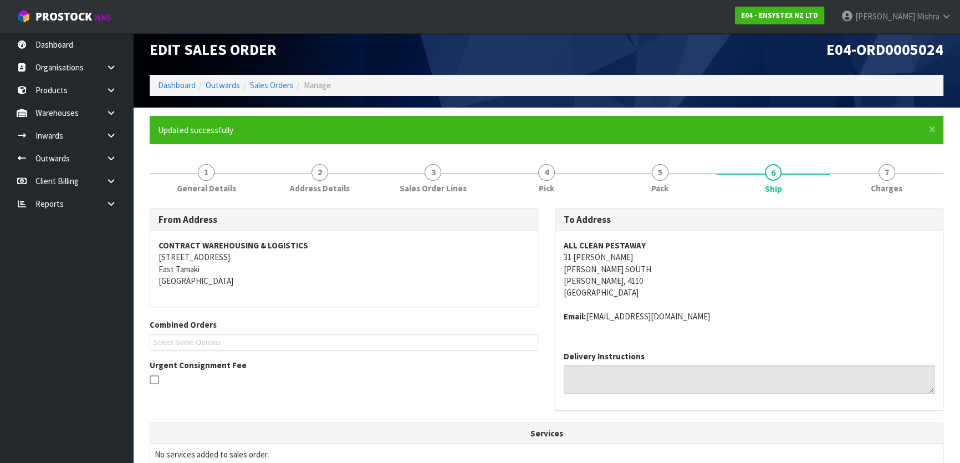
scroll to position [0, 0]
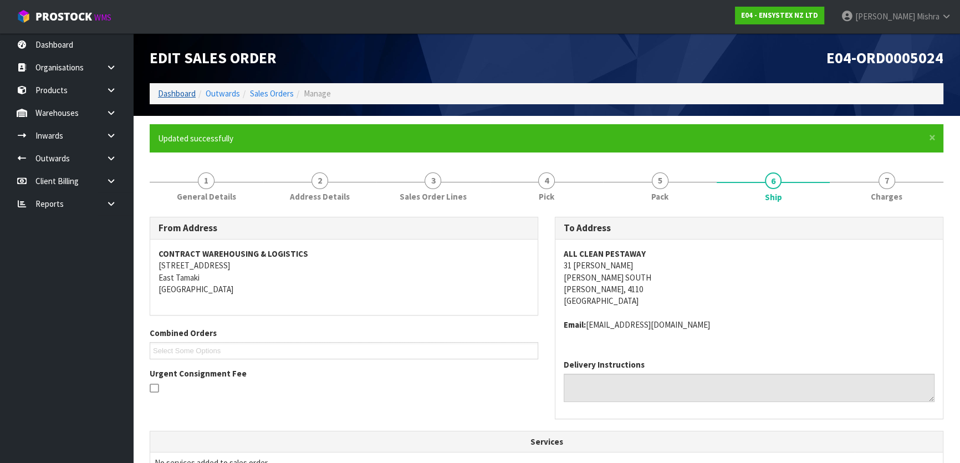
click at [156, 88] on ol "Dashboard Outwards Sales Orders Manage" at bounding box center [547, 93] width 794 height 21
click at [160, 88] on link "Dashboard" at bounding box center [177, 93] width 38 height 11
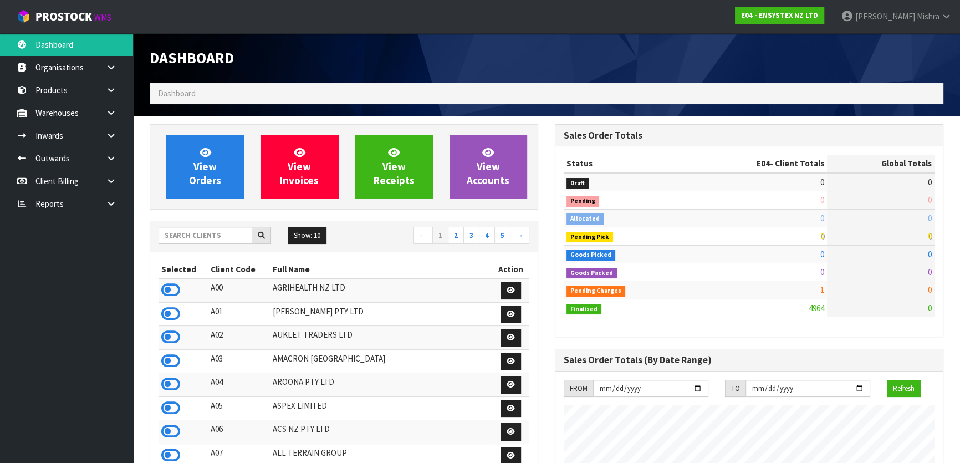
drag, startPoint x: 194, startPoint y: 249, endPoint x: 192, endPoint y: 239, distance: 10.1
click at [193, 243] on div "Show: 10 5 10 25 50 ← 1 2 3 4 5 →" at bounding box center [343, 236] width 387 height 31
click at [192, 239] on input "text" at bounding box center [206, 235] width 94 height 17
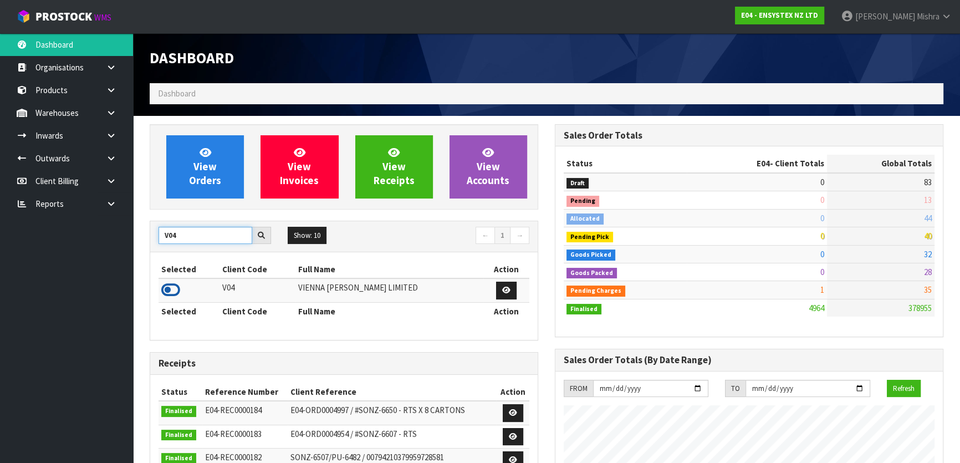
type input "V04"
click at [165, 282] on icon at bounding box center [170, 290] width 19 height 17
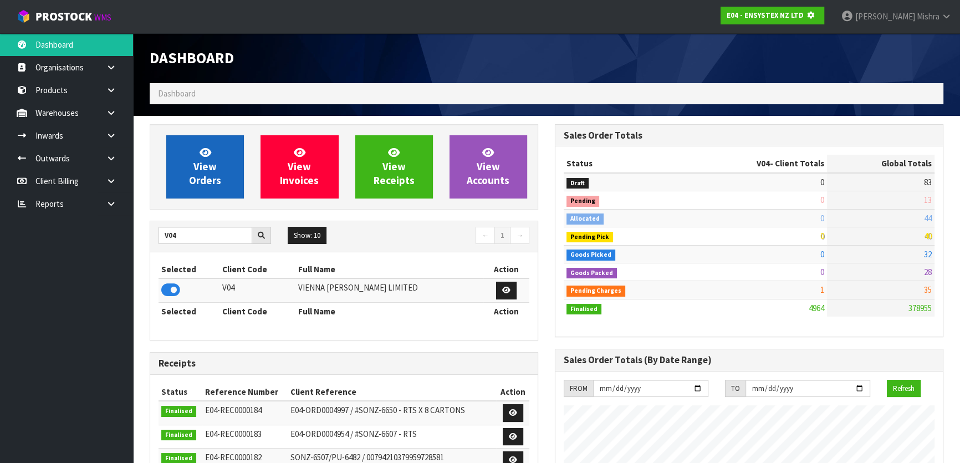
scroll to position [690, 405]
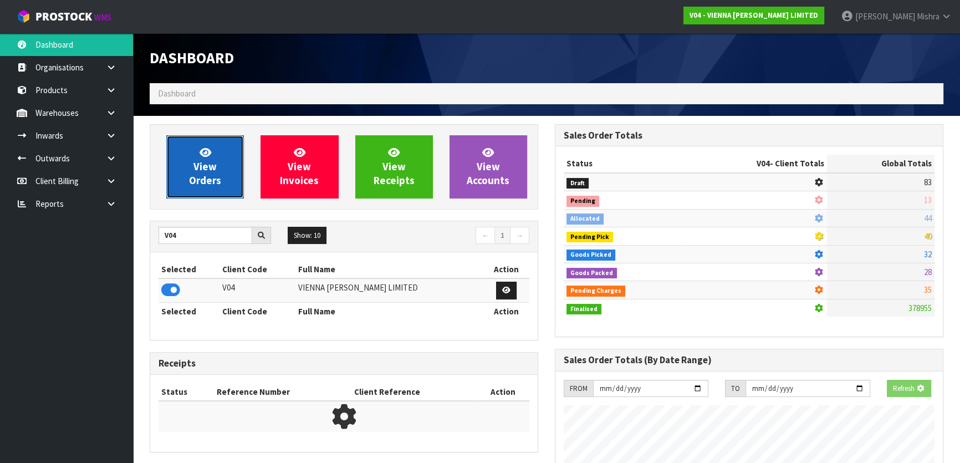
click at [205, 153] on icon at bounding box center [206, 152] width 12 height 11
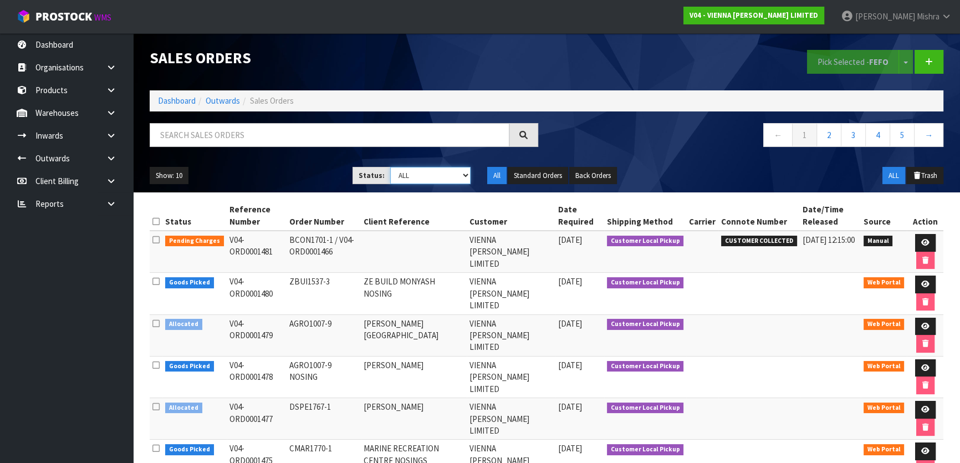
drag, startPoint x: 452, startPoint y: 172, endPoint x: 448, endPoint y: 180, distance: 9.0
click at [452, 172] on select "Draft Pending Allocated Pending Pick Goods Picked Goods Packed Pending Charges …" at bounding box center [430, 175] width 81 height 17
select select "string:5"
click at [390, 167] on select "Draft Pending Allocated Pending Pick Goods Picked Goods Packed Pending Charges …" at bounding box center [430, 175] width 81 height 17
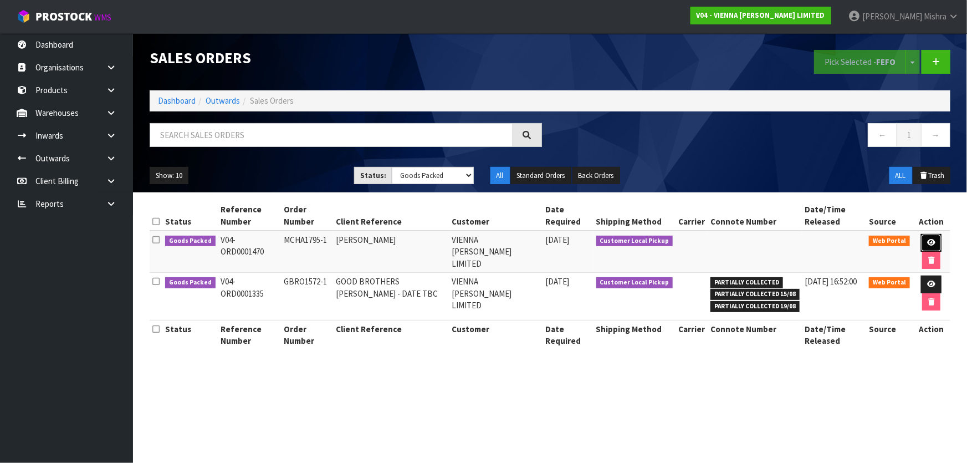
click at [921, 244] on link at bounding box center [931, 243] width 21 height 18
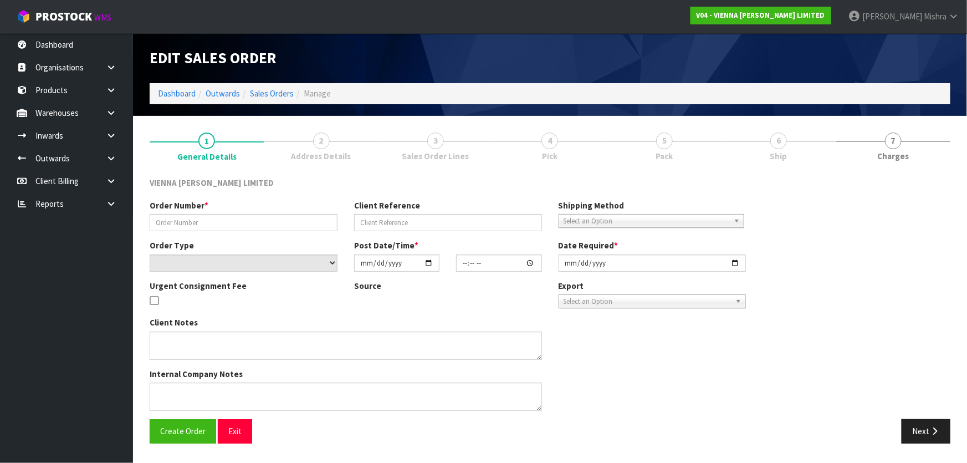
type input "MCHA1795-1"
type input "[PERSON_NAME]"
select select "number:0"
type input "[DATE]"
type input "13:55:00.000"
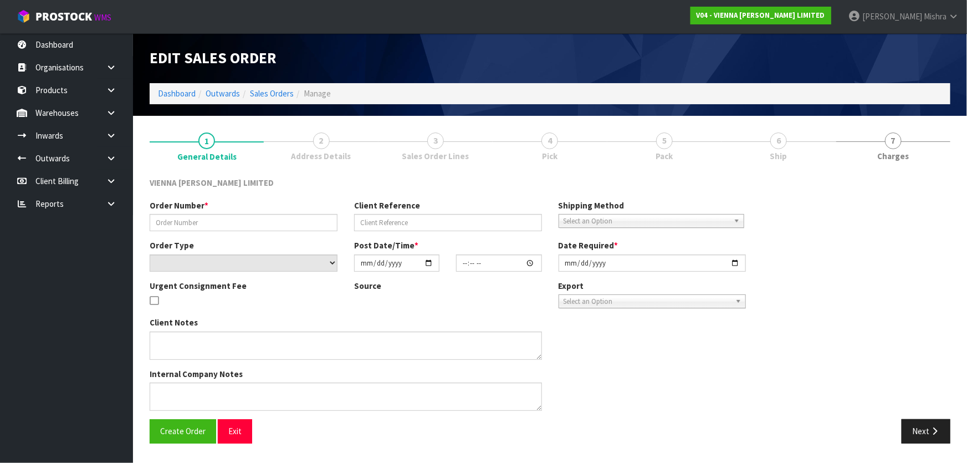
type input "[DATE]"
type textarea "[PERSON_NAME]"
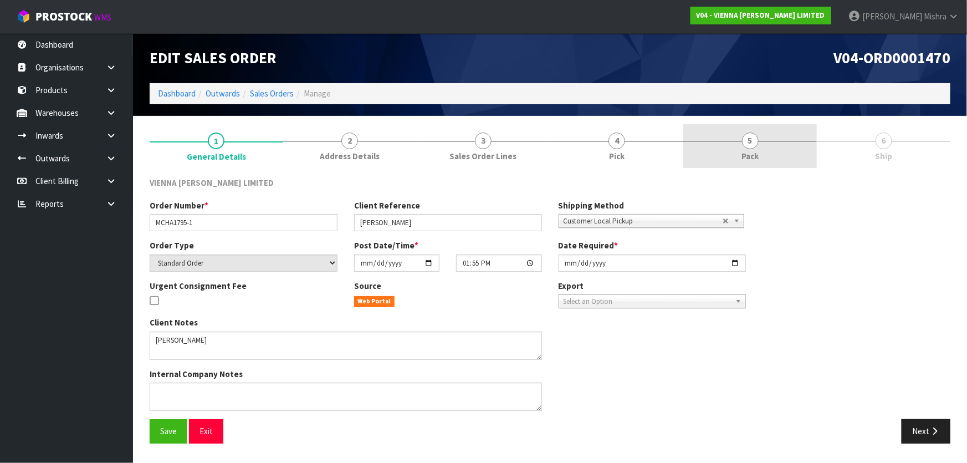
click at [773, 157] on link "5 Pack" at bounding box center [751, 146] width 134 height 44
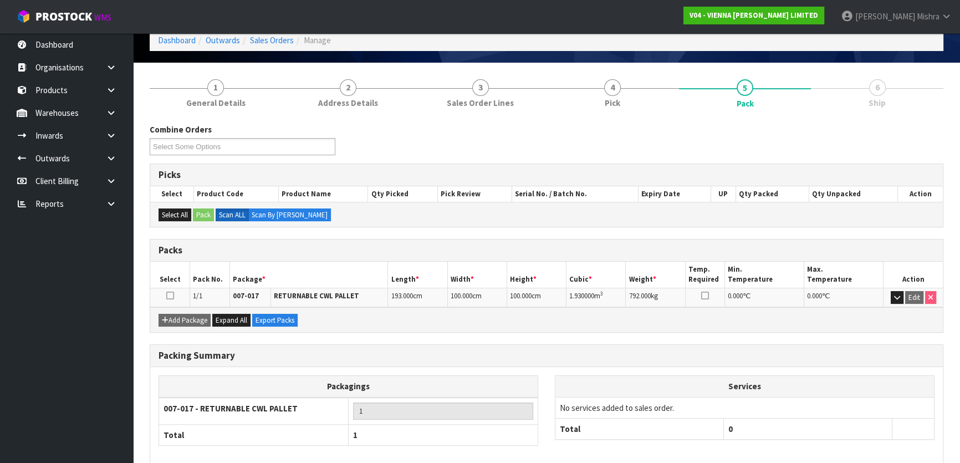
scroll to position [106, 0]
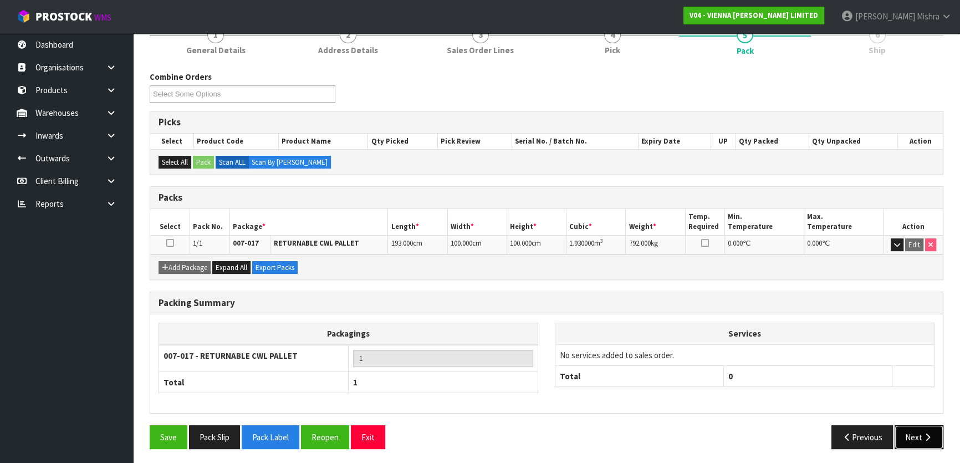
click at [915, 437] on button "Next" at bounding box center [919, 437] width 49 height 24
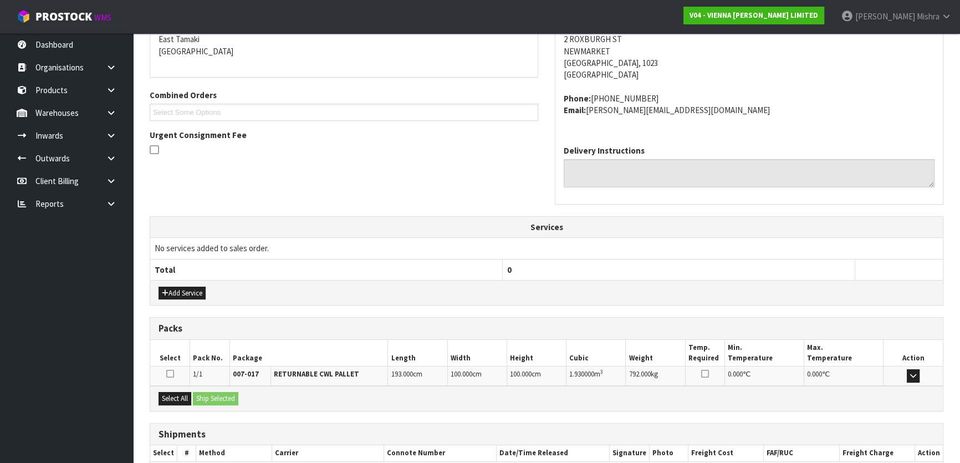
scroll to position [263, 0]
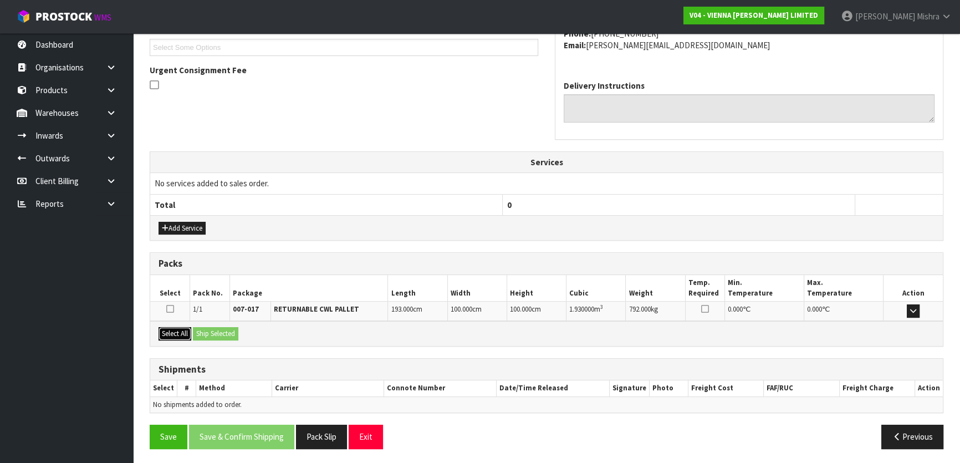
drag, startPoint x: 162, startPoint y: 329, endPoint x: 216, endPoint y: 327, distance: 53.8
click at [164, 328] on button "Select All" at bounding box center [175, 333] width 33 height 13
click at [217, 327] on button "Ship Selected" at bounding box center [215, 333] width 45 height 13
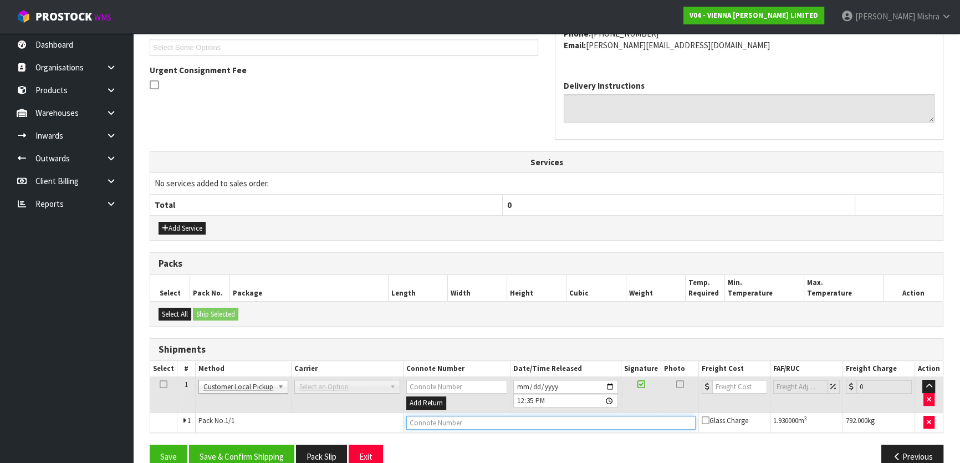
click at [436, 424] on input "text" at bounding box center [550, 423] width 289 height 14
type input "CUSTOMER COLLECTED"
click at [288, 446] on button "Save & Confirm Shipping" at bounding box center [241, 457] width 105 height 24
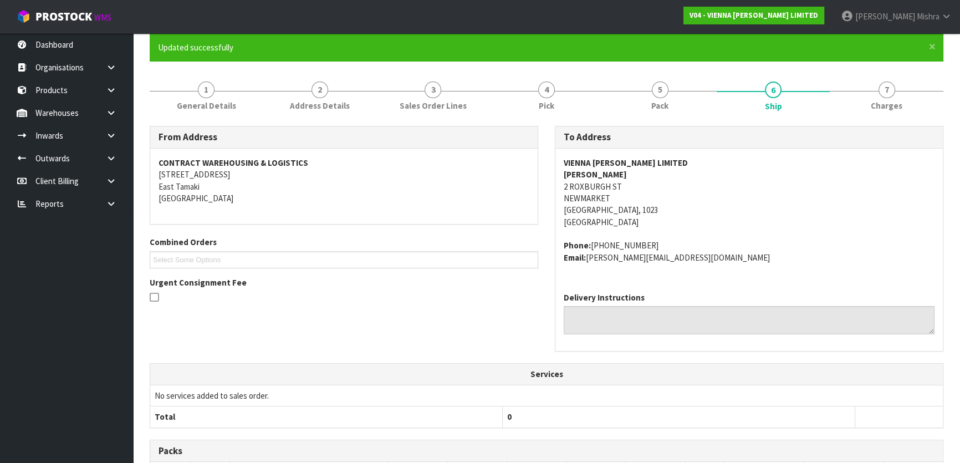
scroll to position [43, 0]
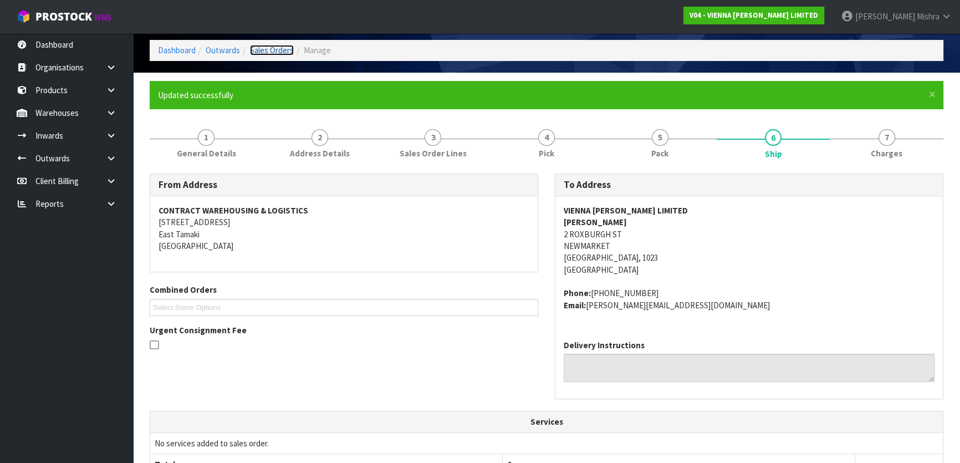
click at [287, 49] on link "Sales Orders" at bounding box center [272, 50] width 44 height 11
